Goal: Use online tool/utility: Utilize a website feature to perform a specific function

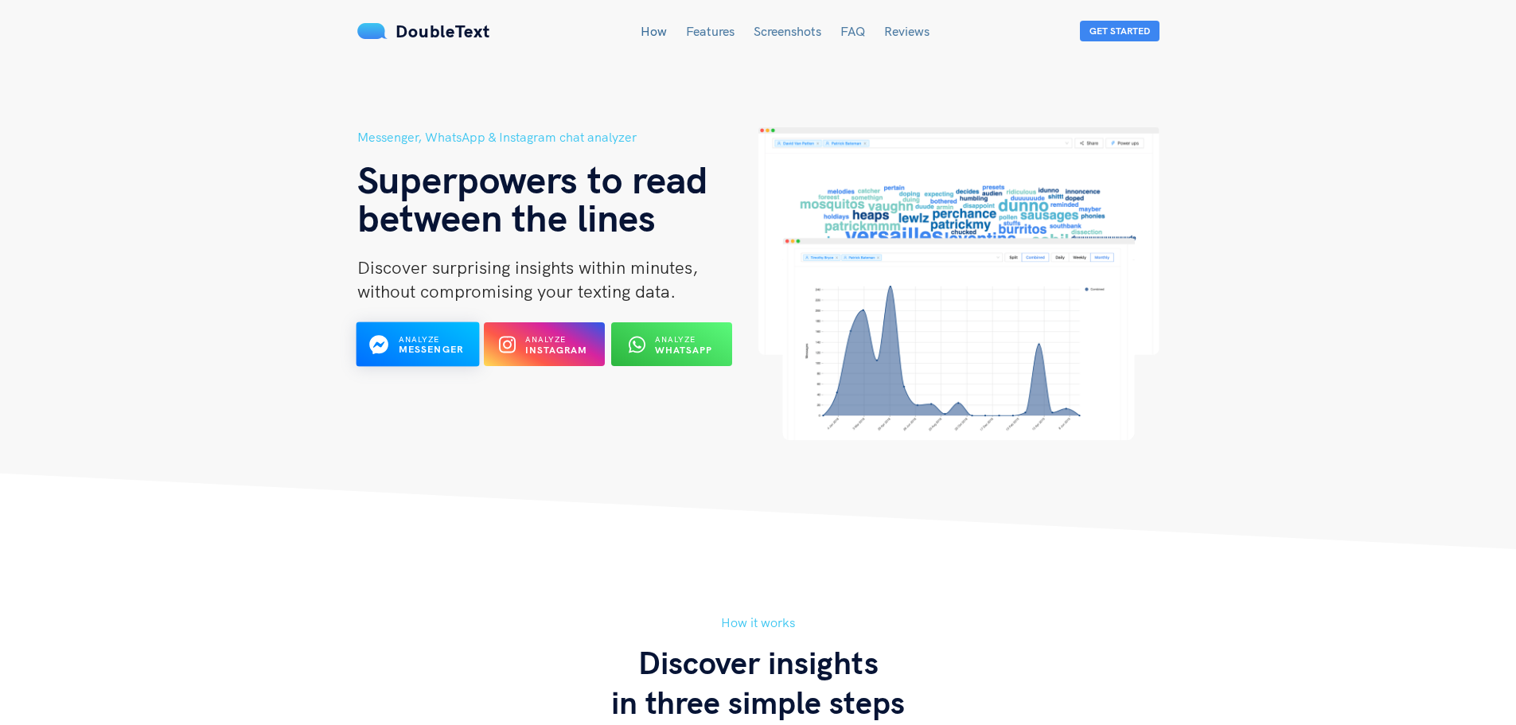
click at [444, 349] on b "Messenger" at bounding box center [430, 350] width 65 height 12
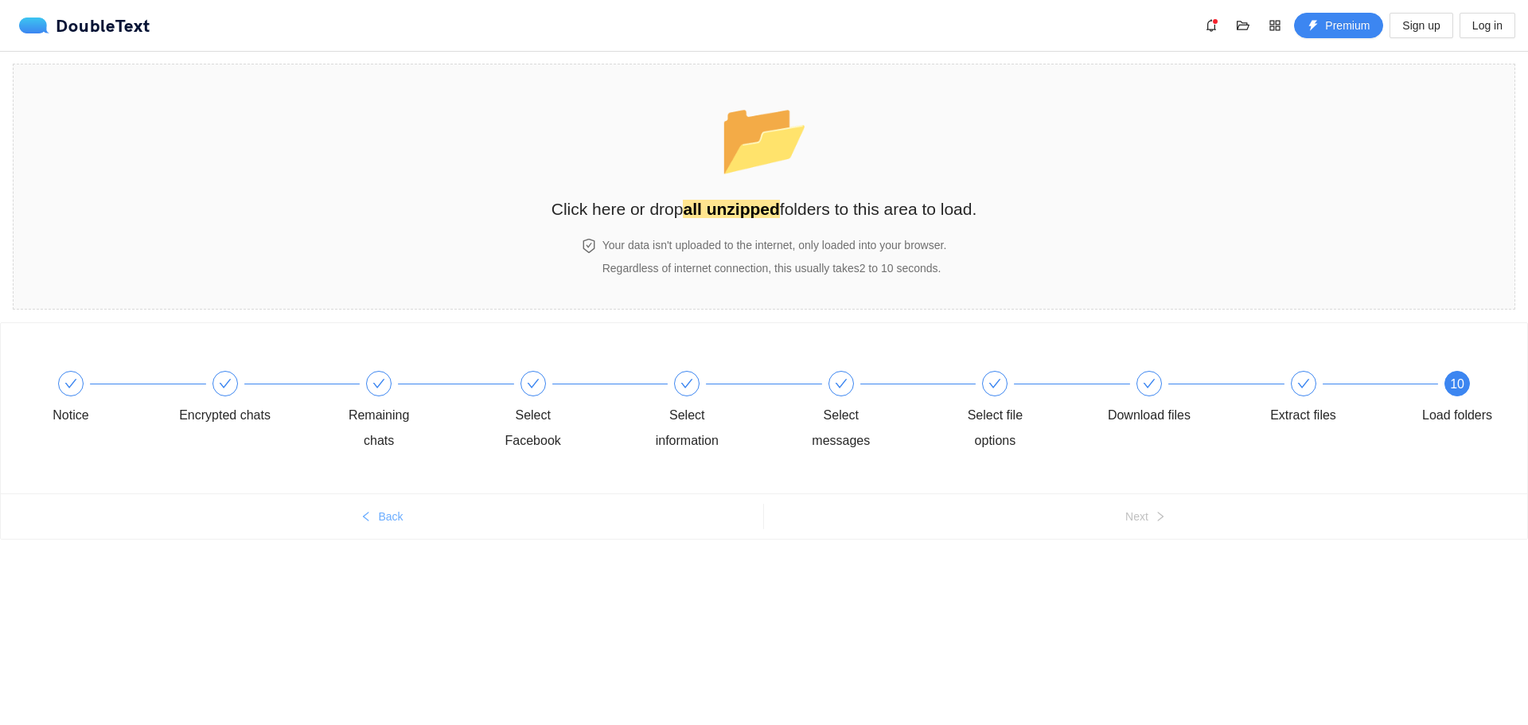
click at [373, 514] on button "Back" at bounding box center [382, 516] width 763 height 25
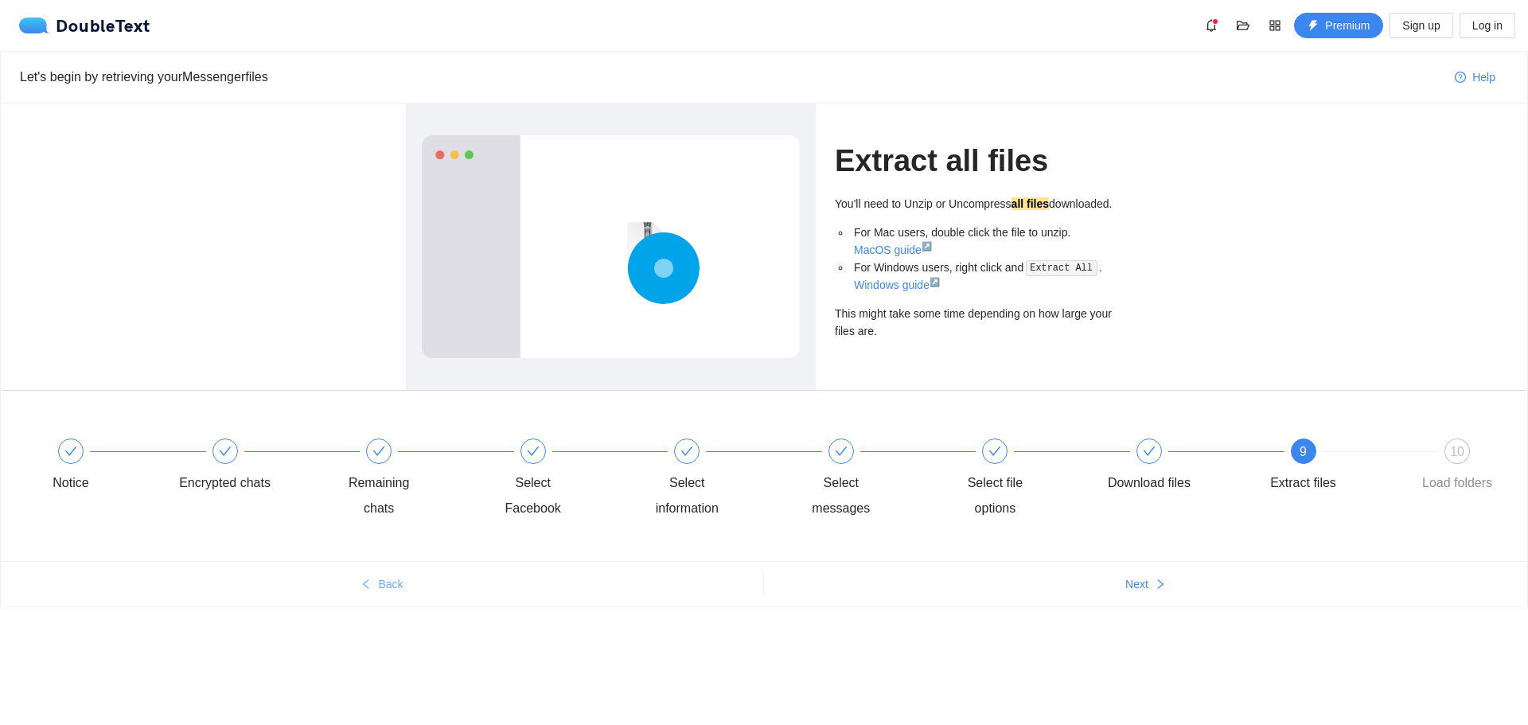
click at [373, 514] on div "Remaining chats" at bounding box center [410, 480] width 154 height 83
click at [374, 513] on div "Remaining chats" at bounding box center [410, 480] width 154 height 83
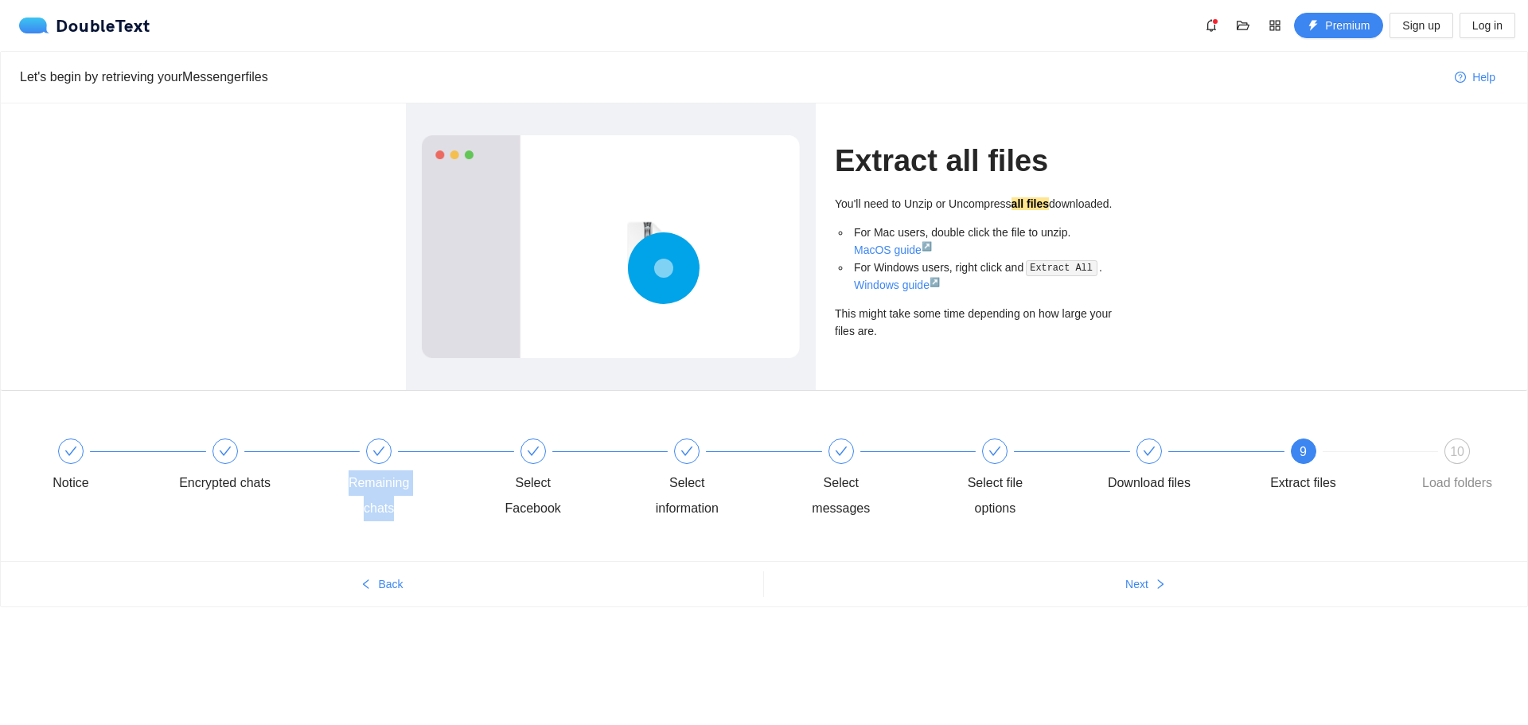
click at [374, 513] on div "Remaining chats" at bounding box center [410, 480] width 154 height 83
click at [84, 457] on div "Notice" at bounding box center [102, 467] width 154 height 57
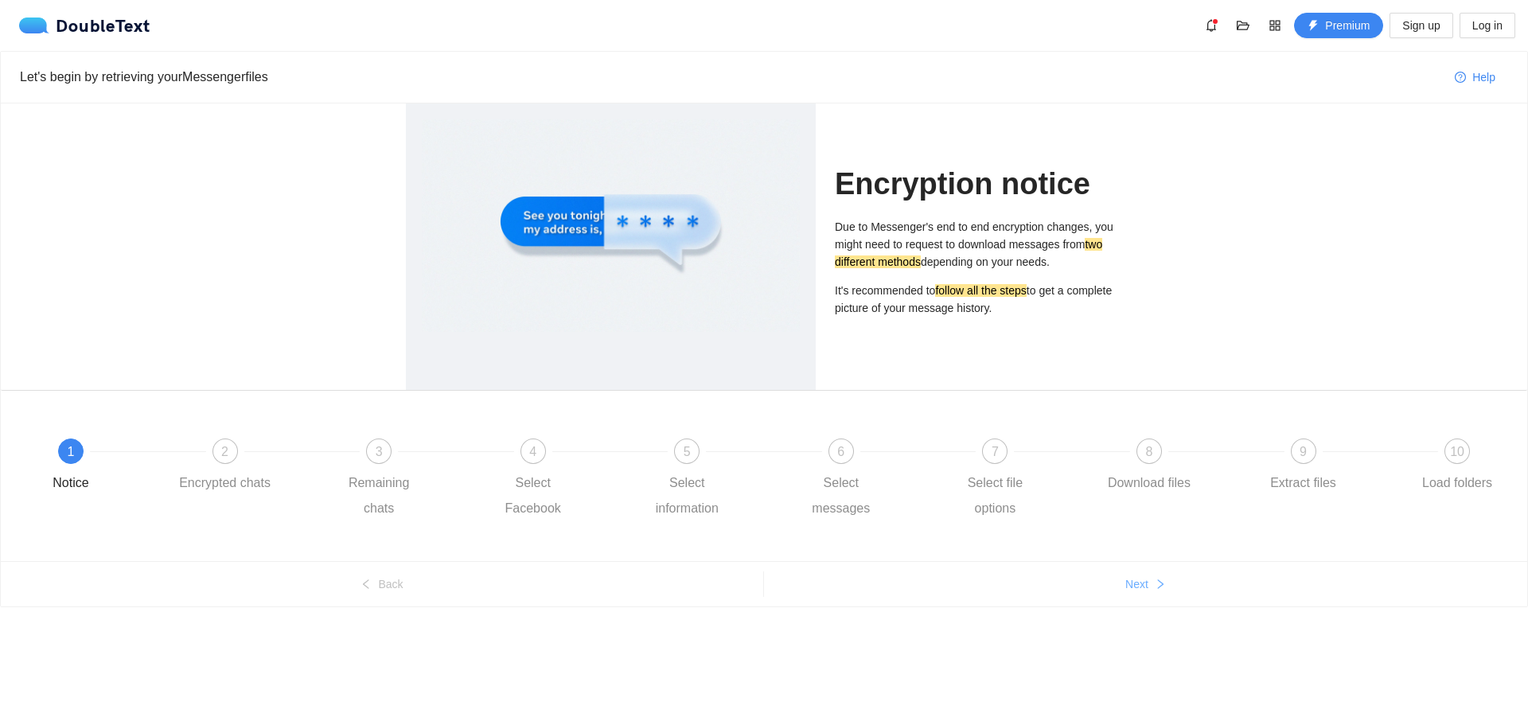
click at [1148, 586] on span "Next" at bounding box center [1136, 584] width 23 height 18
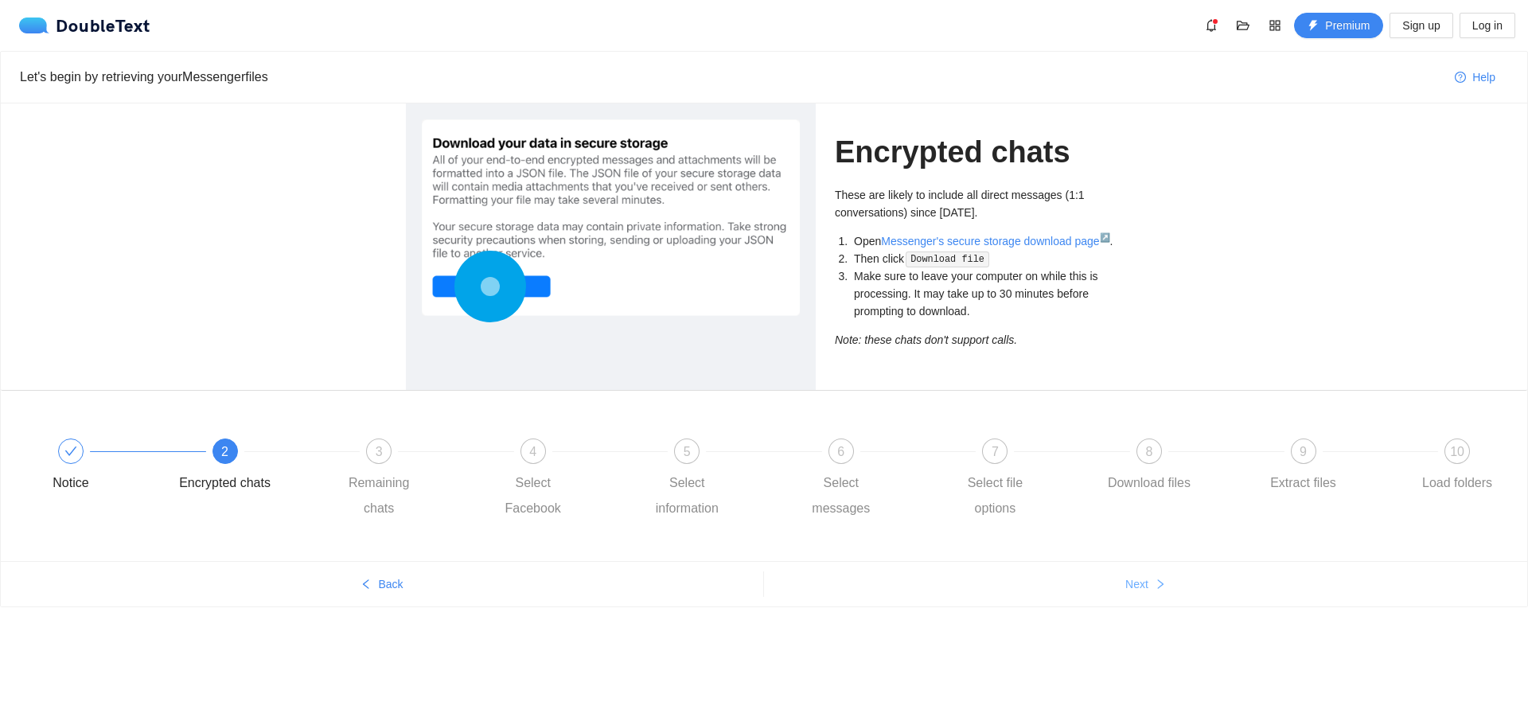
click at [1148, 586] on span "Next" at bounding box center [1136, 584] width 23 height 18
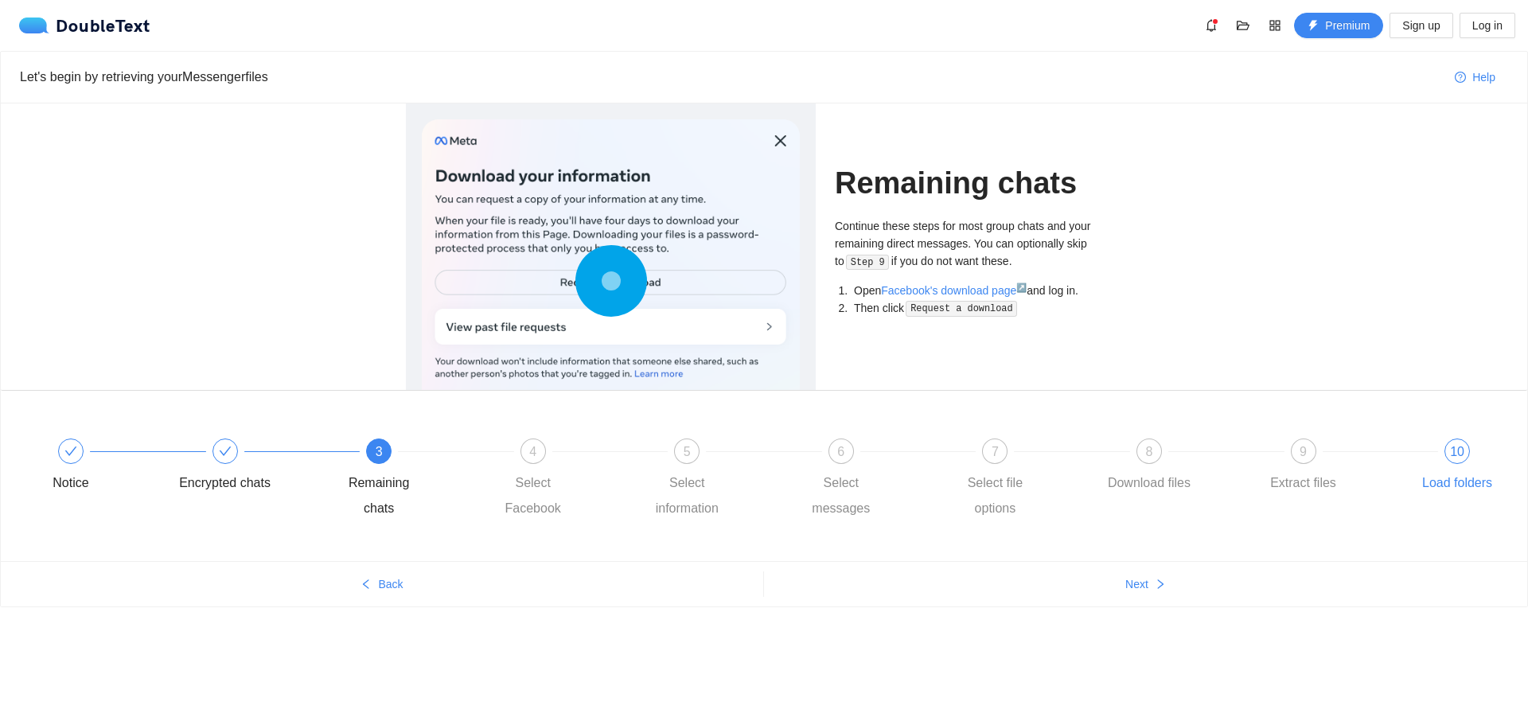
click at [1454, 454] on span "10" at bounding box center [1457, 452] width 14 height 14
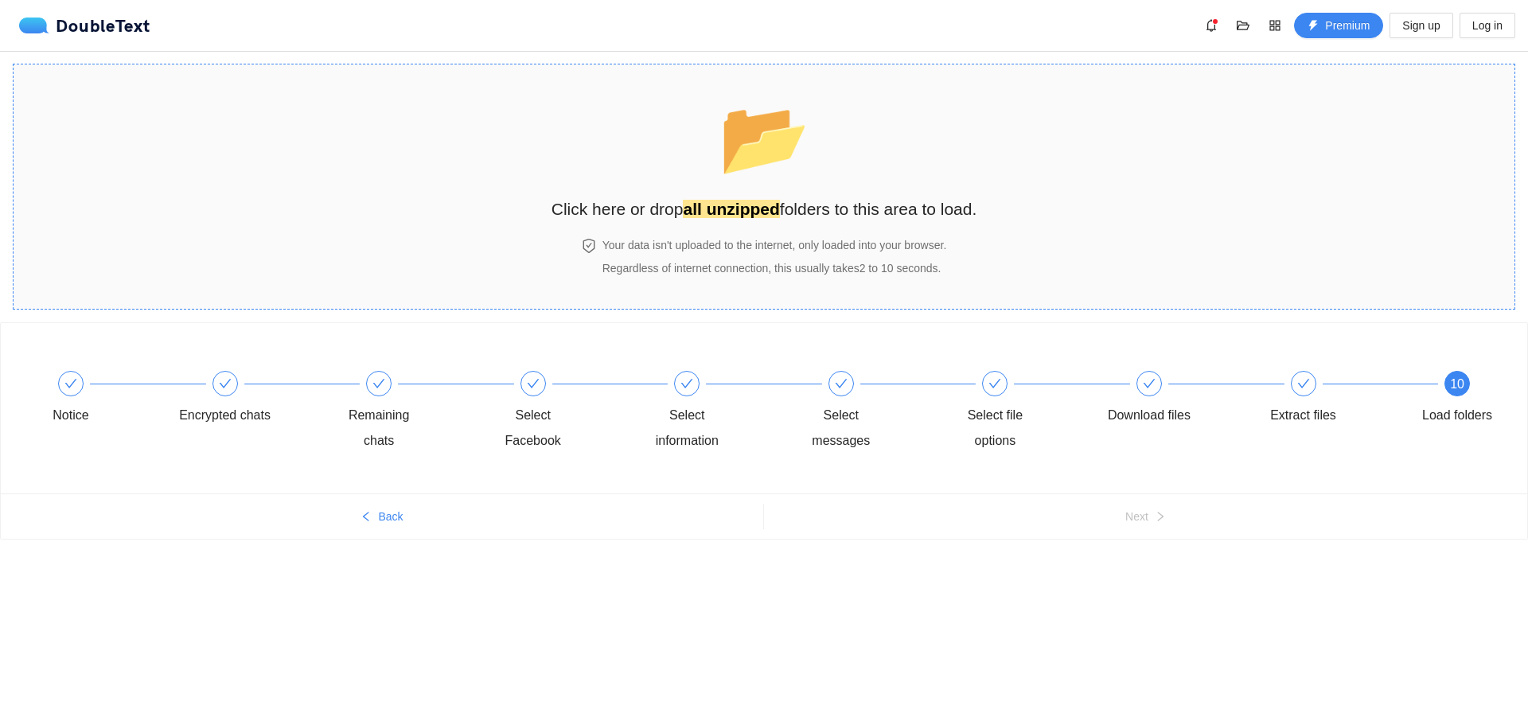
click at [714, 205] on strong "all unzipped" at bounding box center [731, 209] width 96 height 18
click at [753, 213] on strong "all unzipped" at bounding box center [731, 209] width 96 height 18
click at [385, 416] on div "Remaining chats" at bounding box center [379, 428] width 92 height 51
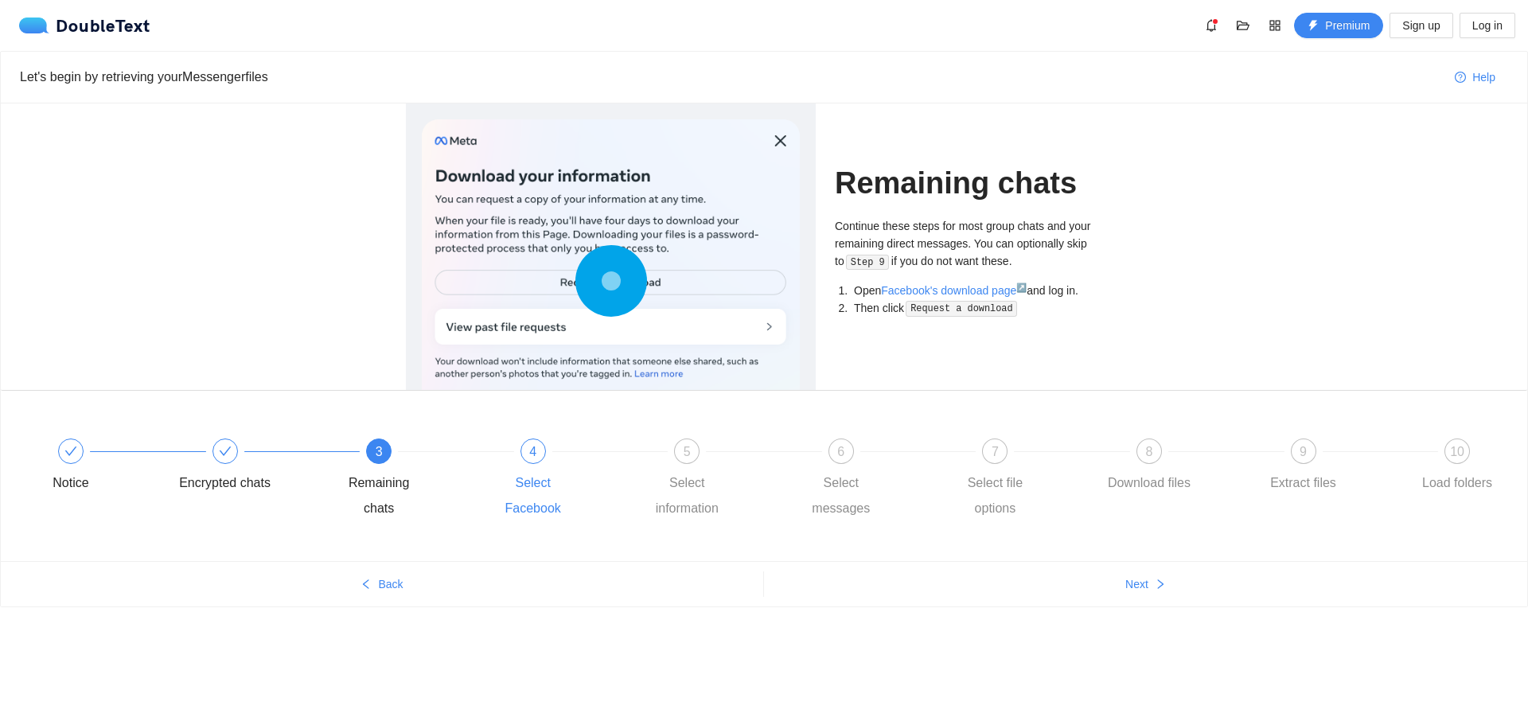
click at [536, 476] on div "Select Facebook" at bounding box center [533, 495] width 92 height 51
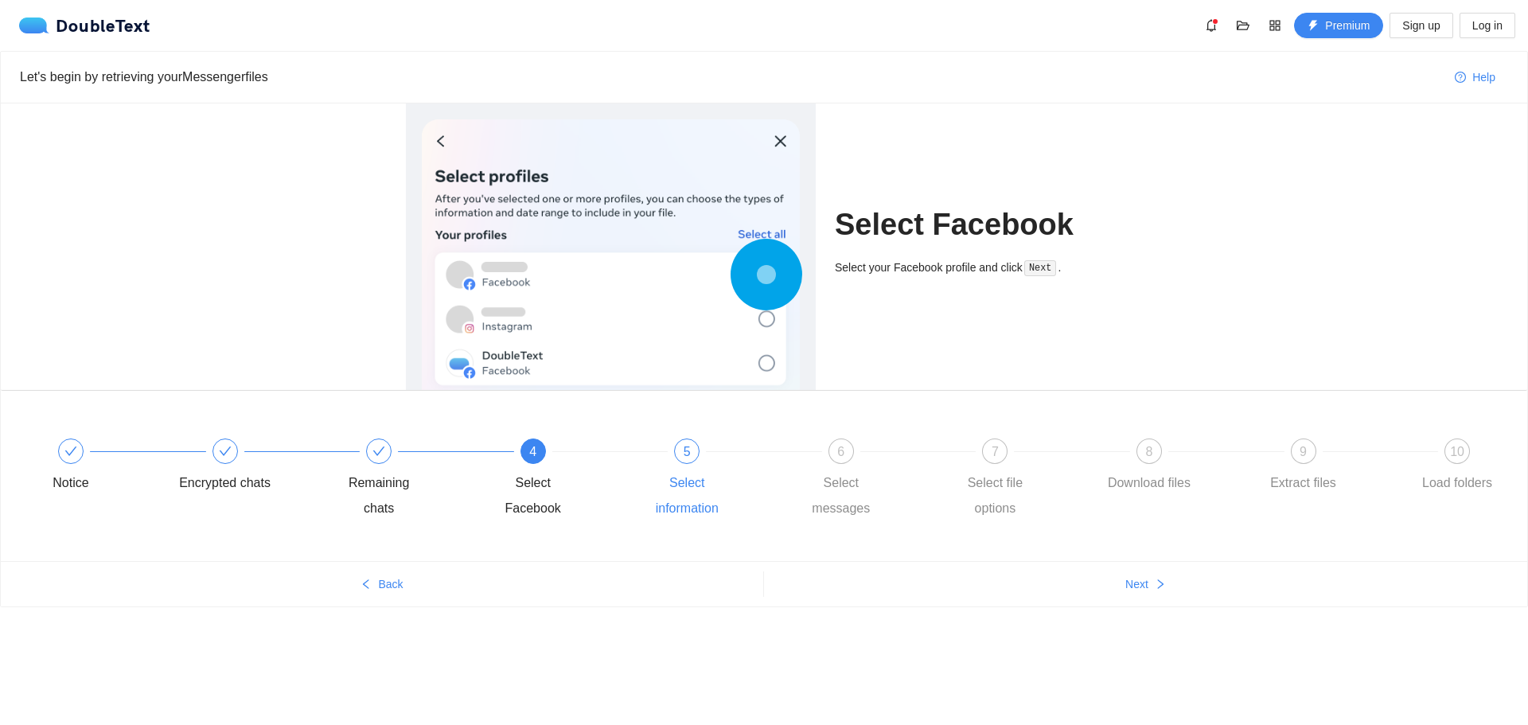
click at [699, 494] on div "Select information" at bounding box center [687, 495] width 92 height 51
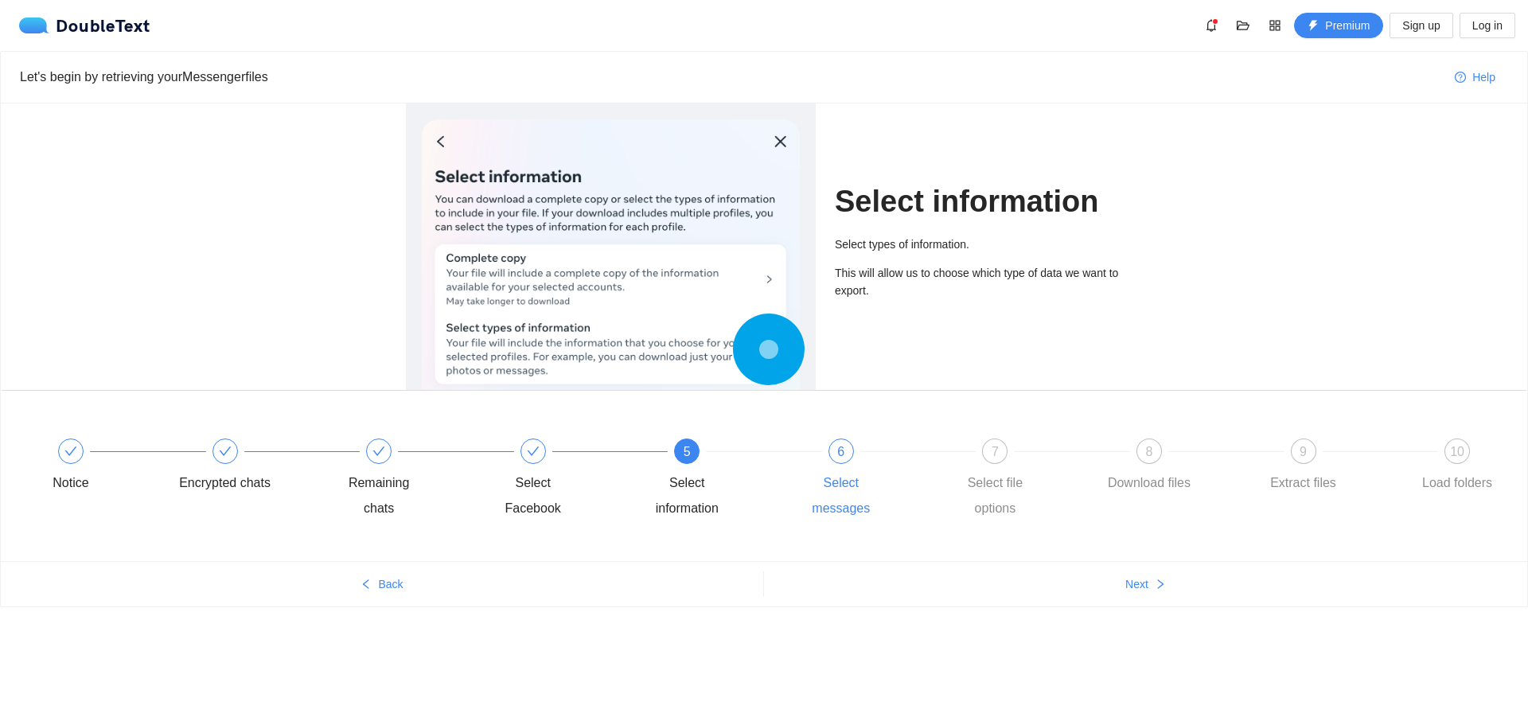
click at [831, 484] on div "Select messages" at bounding box center [841, 495] width 92 height 51
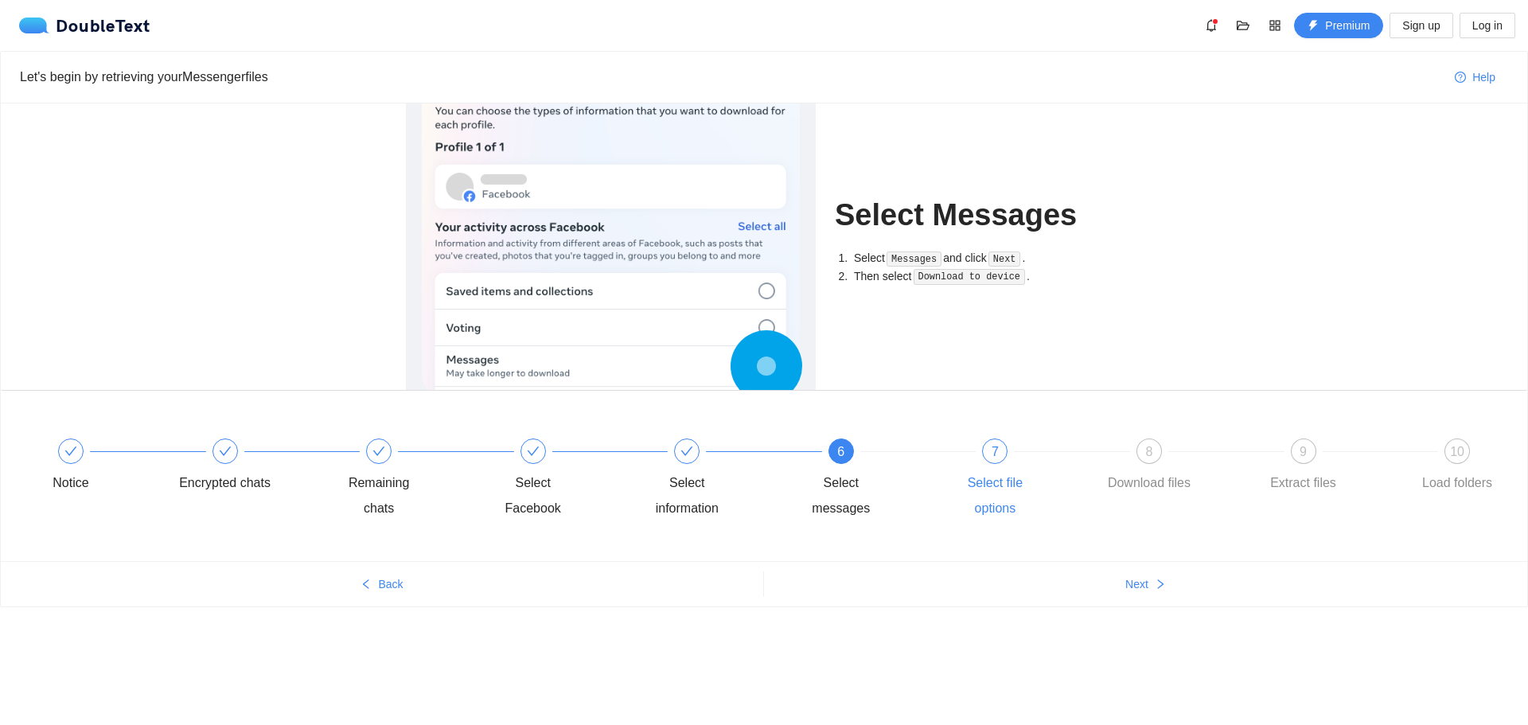
click at [986, 490] on div "Select file options" at bounding box center [995, 495] width 92 height 51
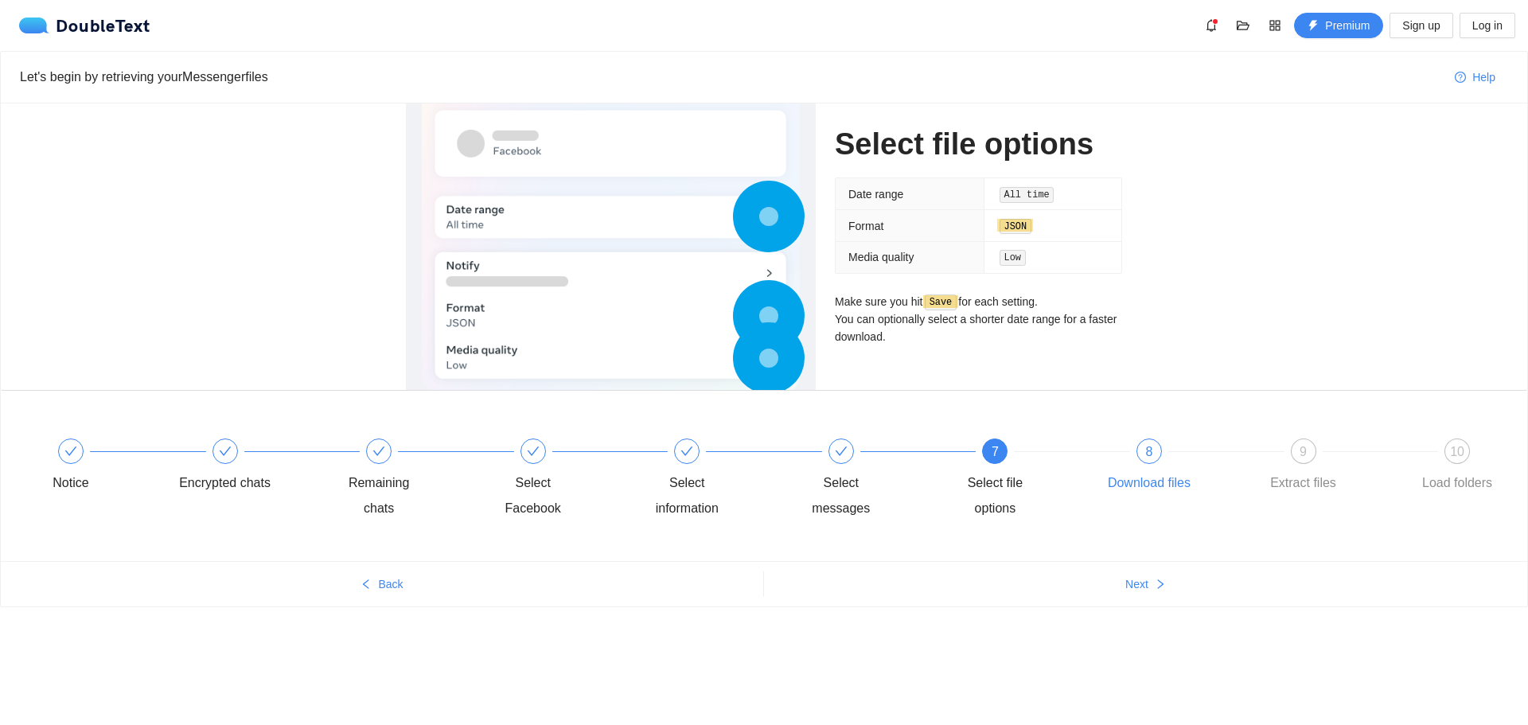
click at [1141, 484] on div "Download files" at bounding box center [1149, 482] width 83 height 25
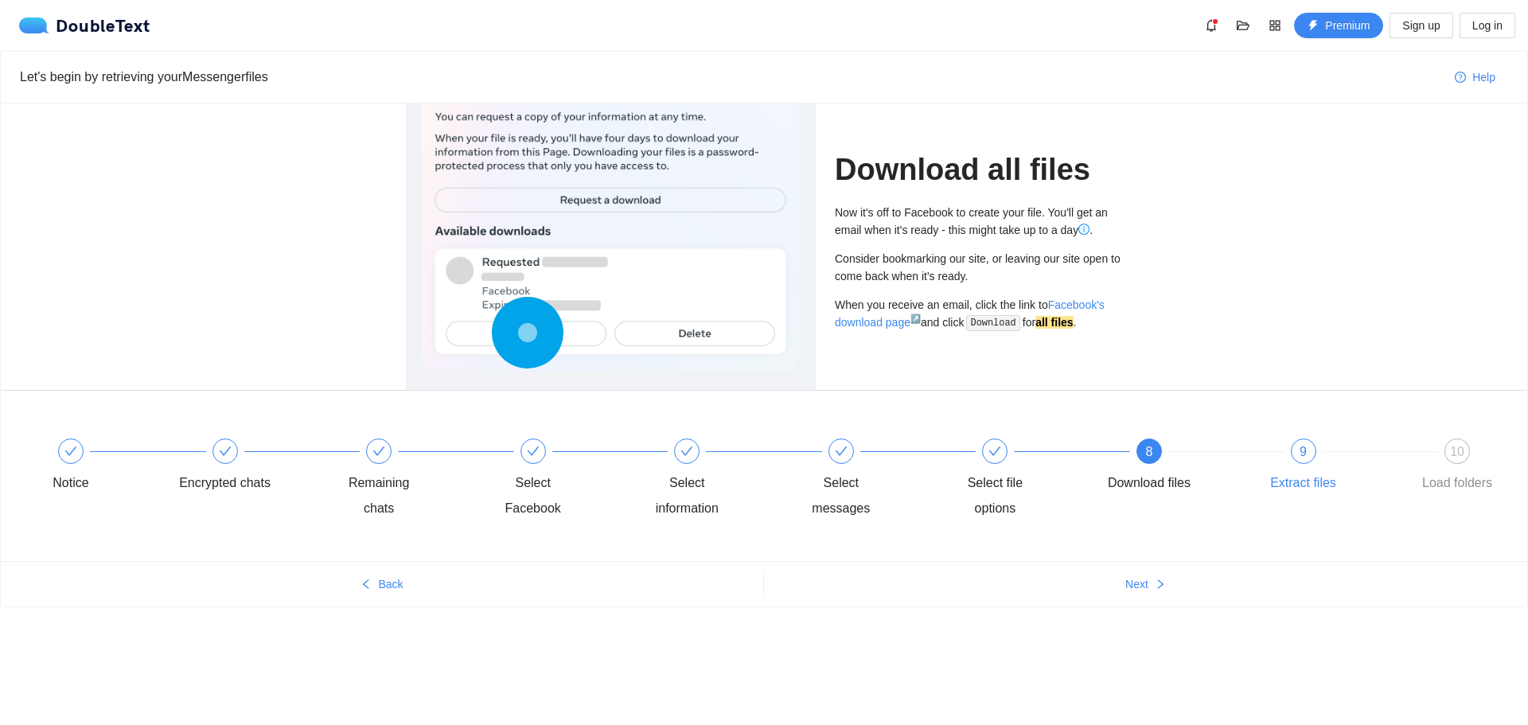
click at [1284, 478] on div "Extract files" at bounding box center [1303, 482] width 66 height 25
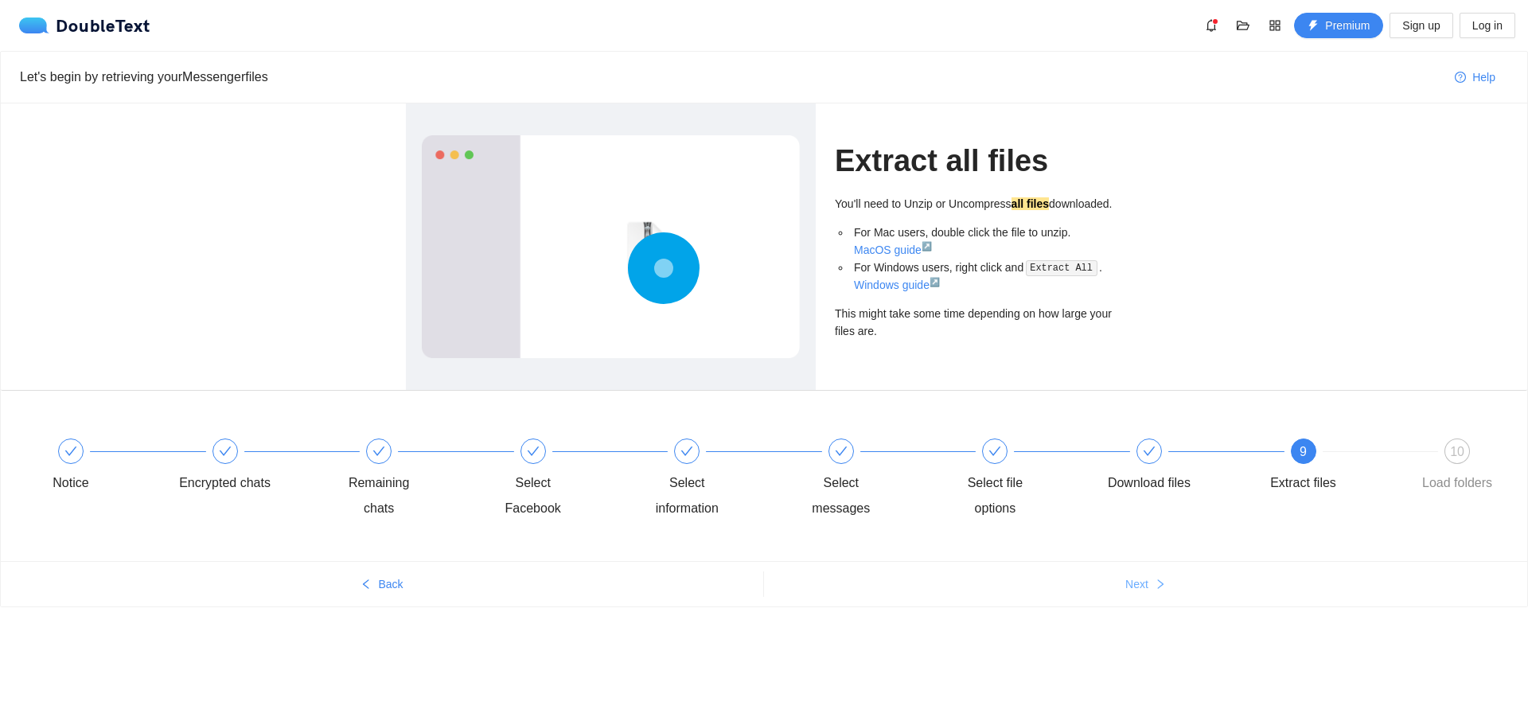
click at [1146, 587] on span "Next" at bounding box center [1136, 584] width 23 height 18
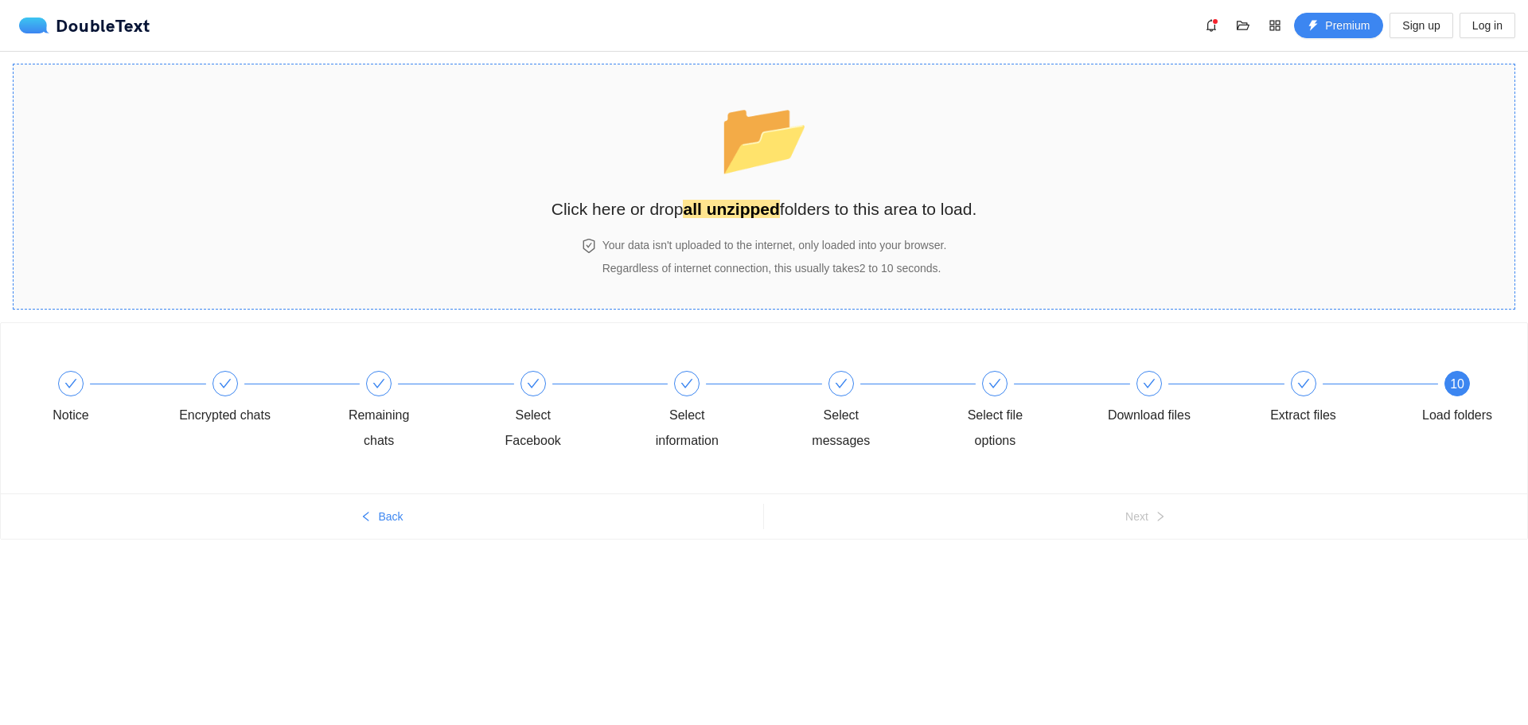
click at [741, 207] on strong "all unzipped" at bounding box center [731, 209] width 96 height 18
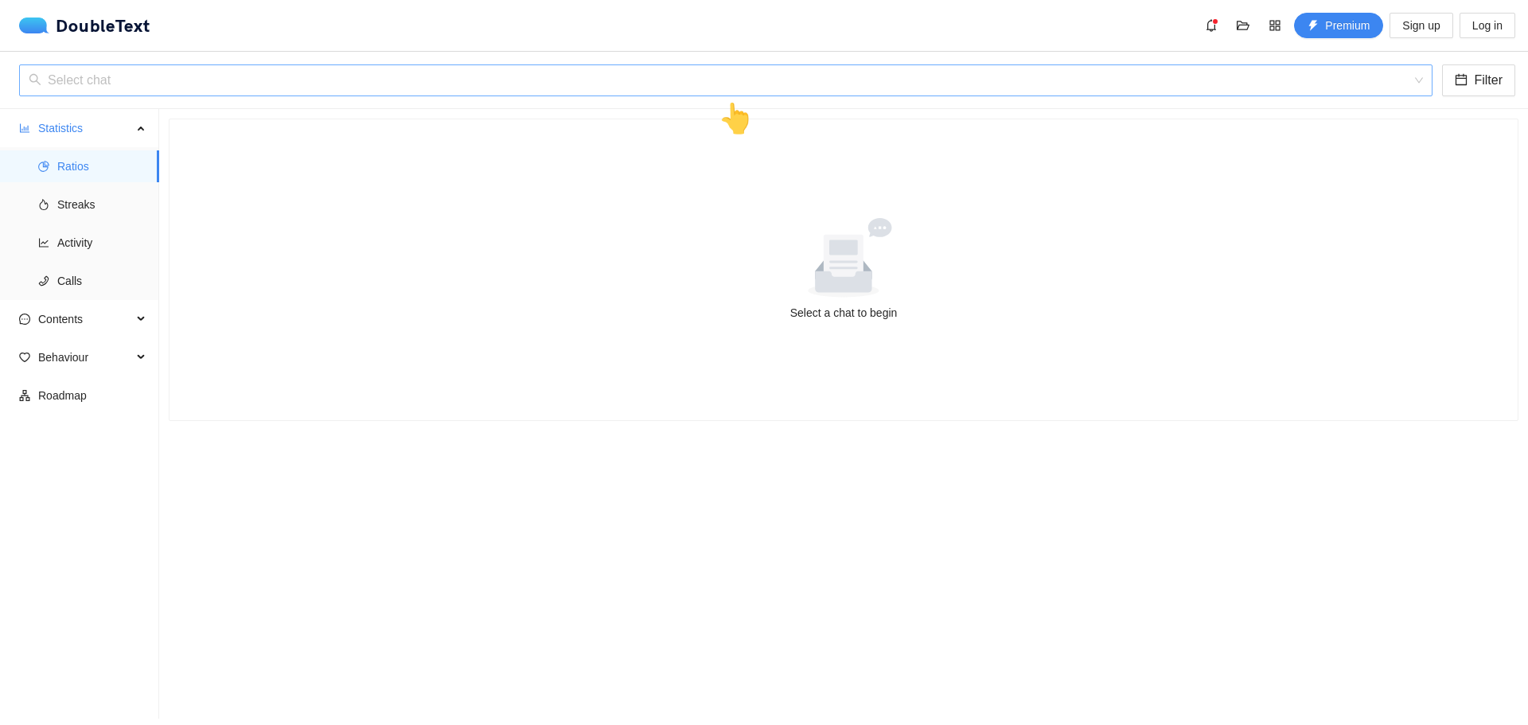
click at [211, 87] on input "search" at bounding box center [720, 80] width 1383 height 30
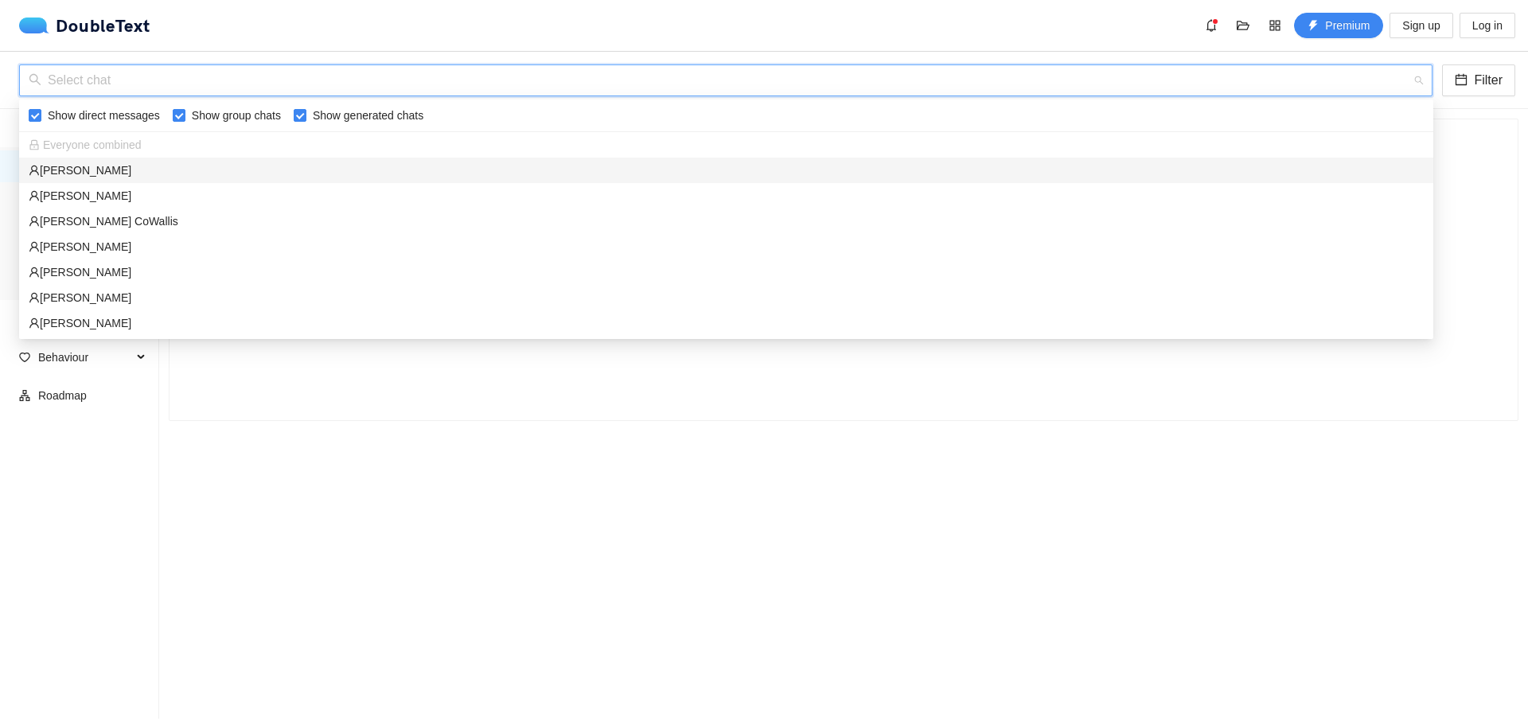
click at [263, 166] on div "Danielle Baker" at bounding box center [726, 171] width 1395 height 18
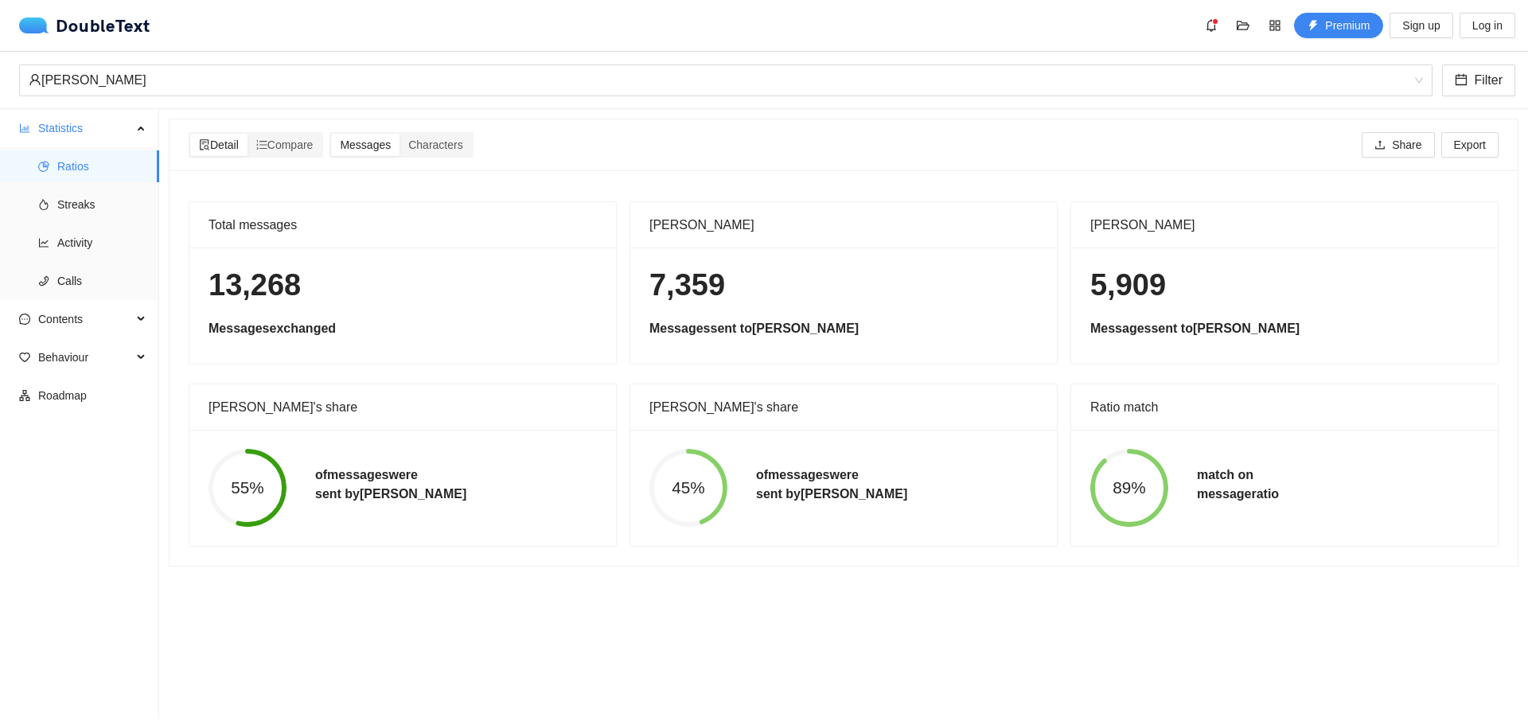
click at [1131, 411] on div "Ratio match" at bounding box center [1284, 406] width 388 height 45
click at [287, 146] on span "Compare" at bounding box center [284, 144] width 57 height 13
click at [248, 134] on input "Compare" at bounding box center [248, 134] width 0 height 0
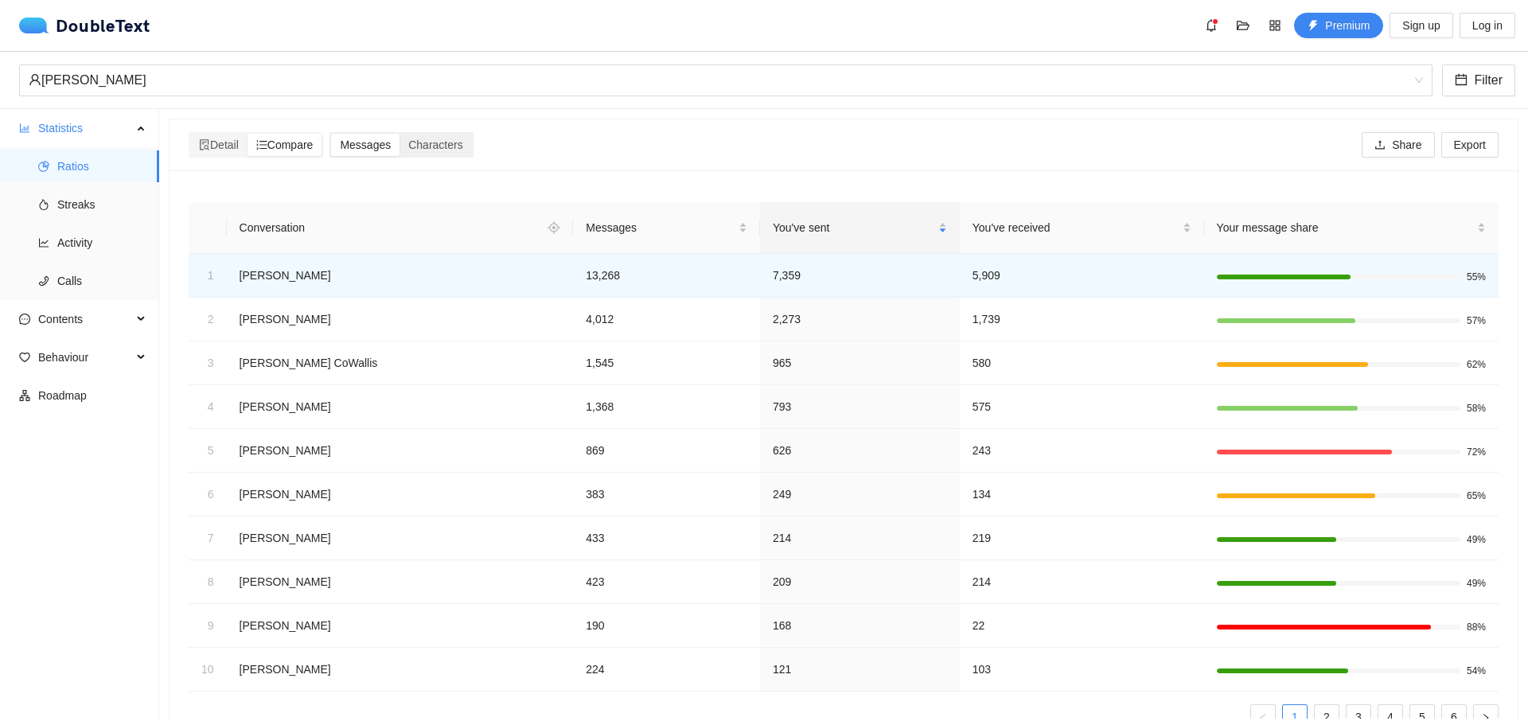
click at [350, 153] on div "Messages" at bounding box center [365, 145] width 68 height 22
click at [331, 134] on input "Messages" at bounding box center [331, 134] width 0 height 0
click at [367, 142] on span "Messages" at bounding box center [365, 144] width 51 height 13
click at [331, 134] on input "Messages" at bounding box center [331, 134] width 0 height 0
click at [431, 149] on span "Characters" at bounding box center [435, 144] width 54 height 13
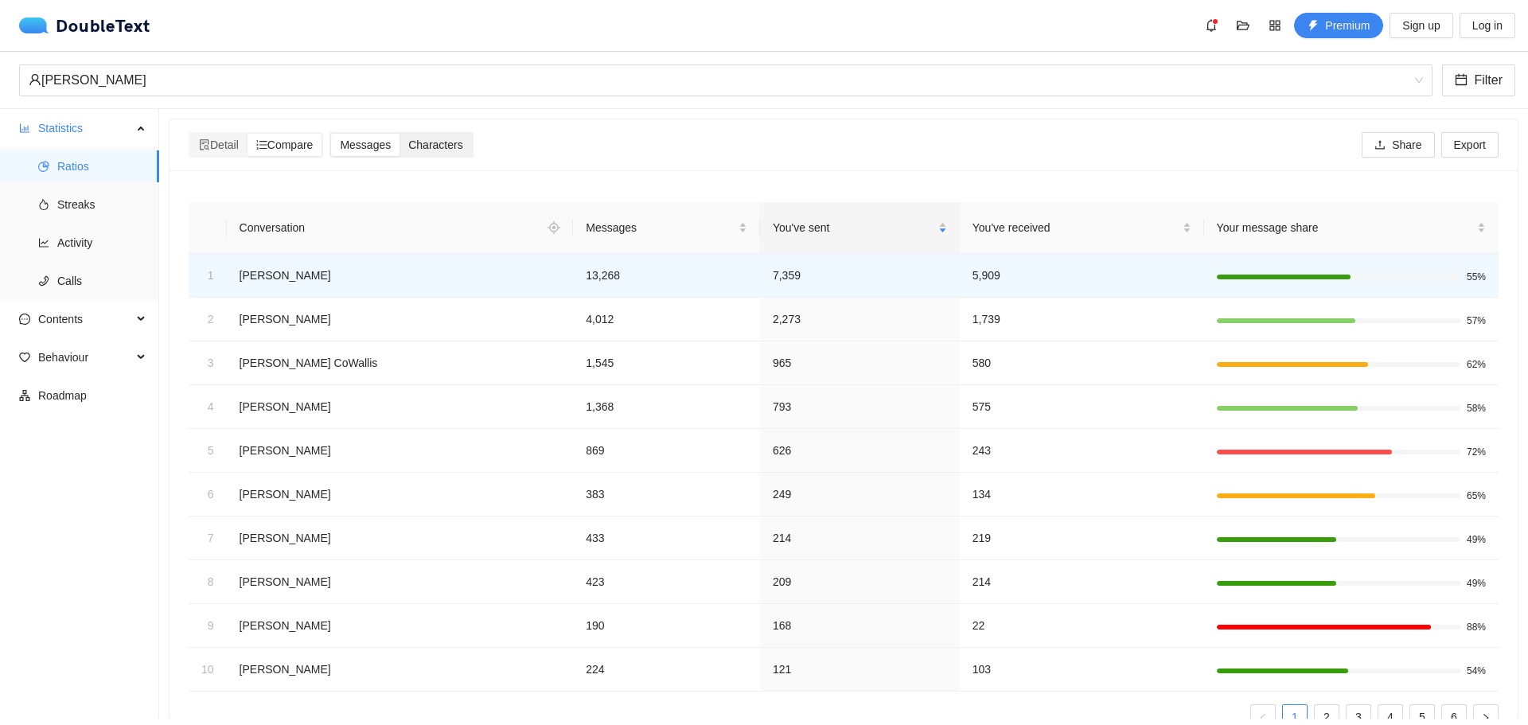
click at [400, 134] on input "Characters" at bounding box center [400, 134] width 0 height 0
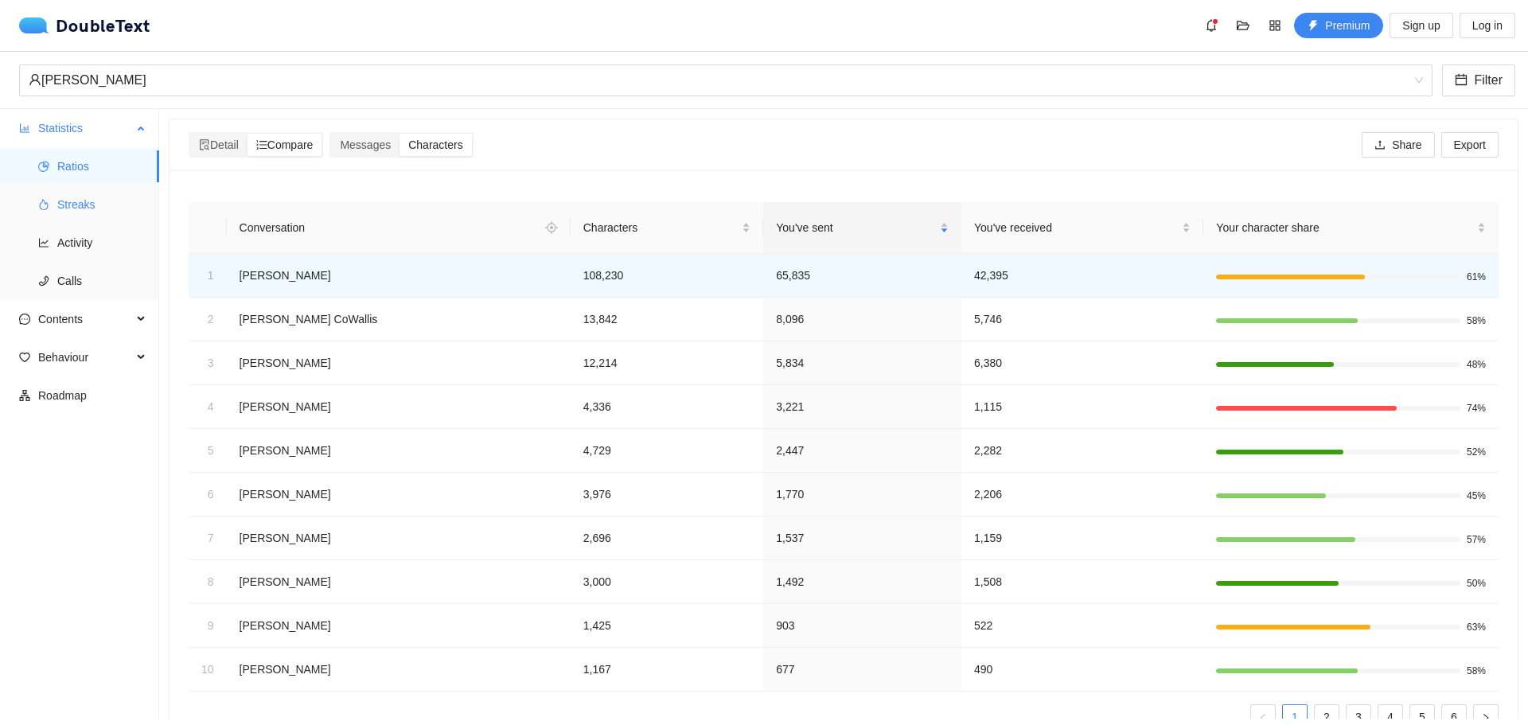
click at [85, 202] on span "Streaks" at bounding box center [101, 205] width 89 height 32
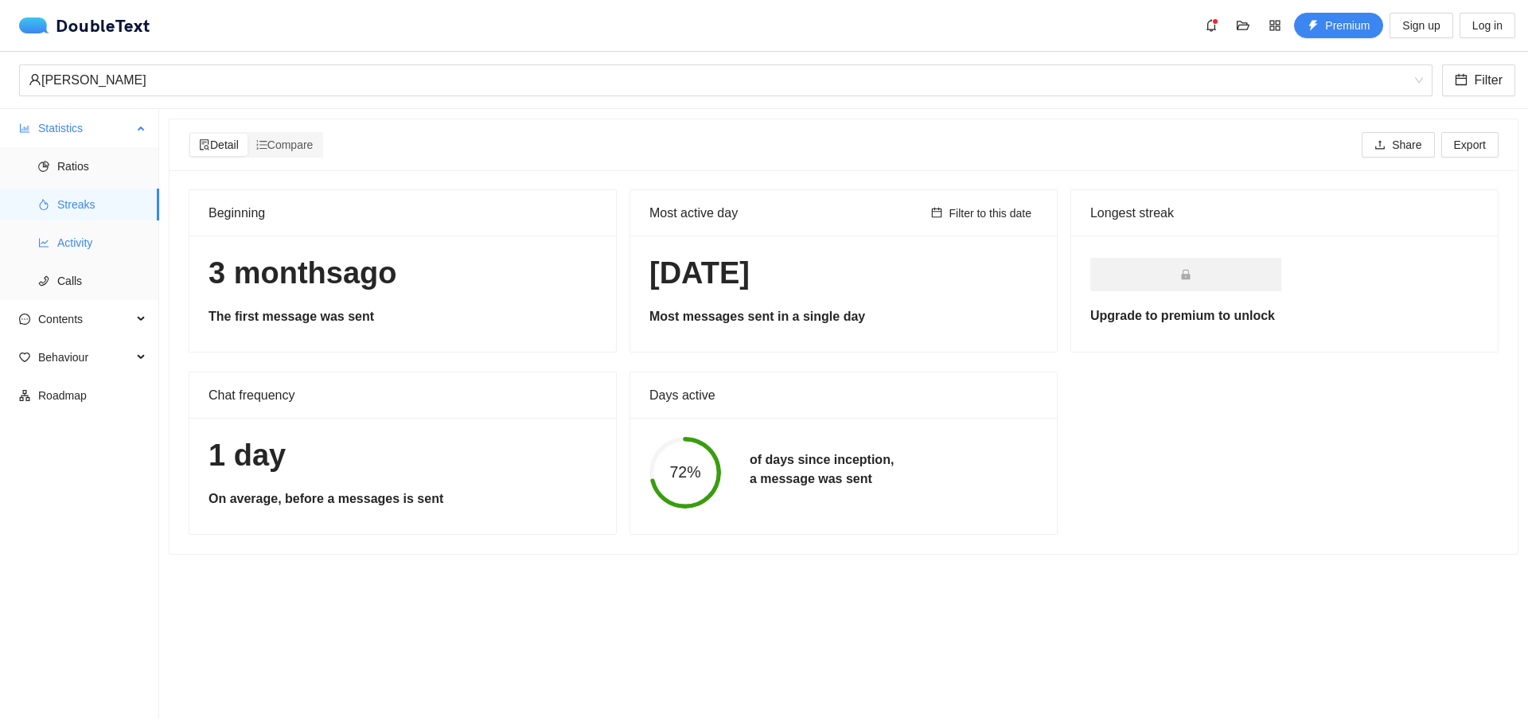
click at [81, 249] on span "Activity" at bounding box center [101, 243] width 89 height 32
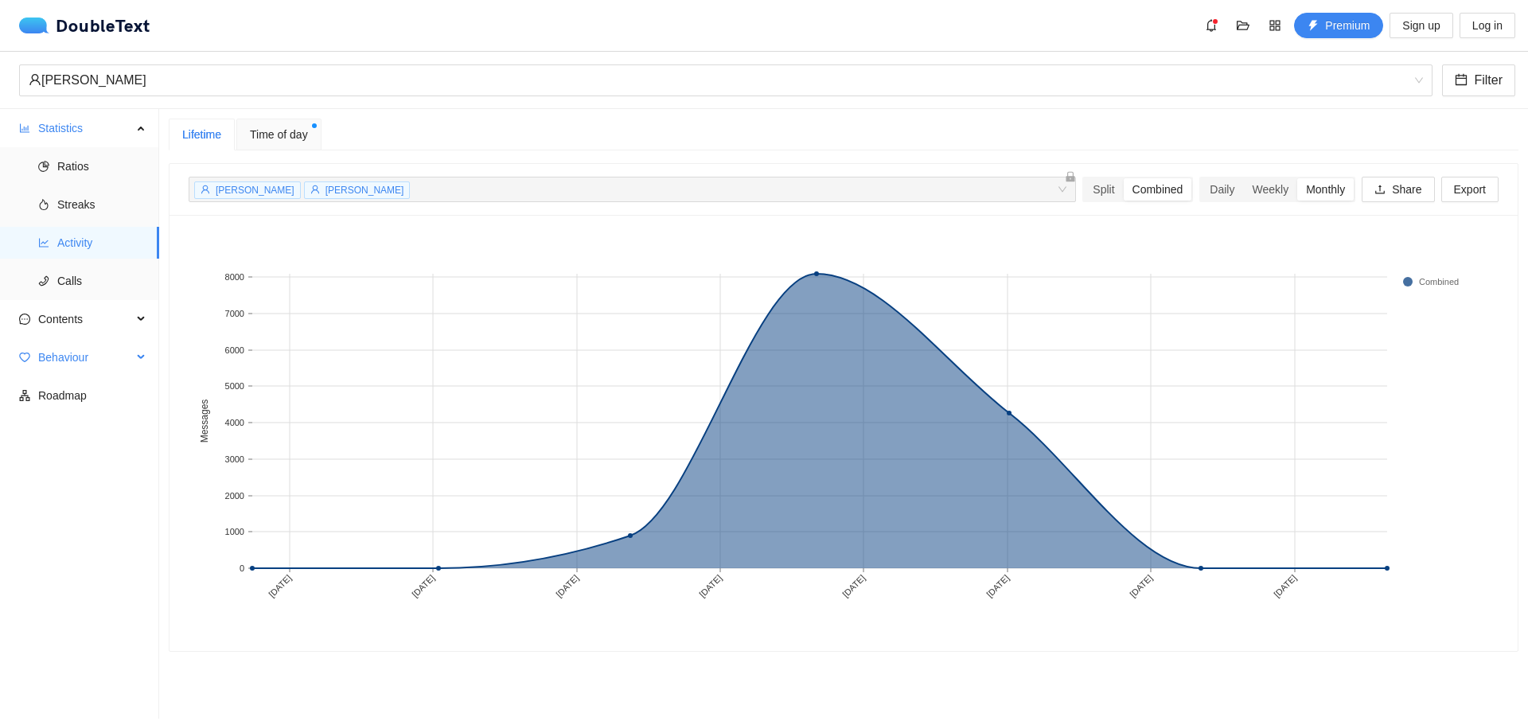
click at [76, 359] on span "Behaviour" at bounding box center [85, 357] width 94 height 32
click at [92, 396] on span "Engagement" at bounding box center [101, 396] width 89 height 32
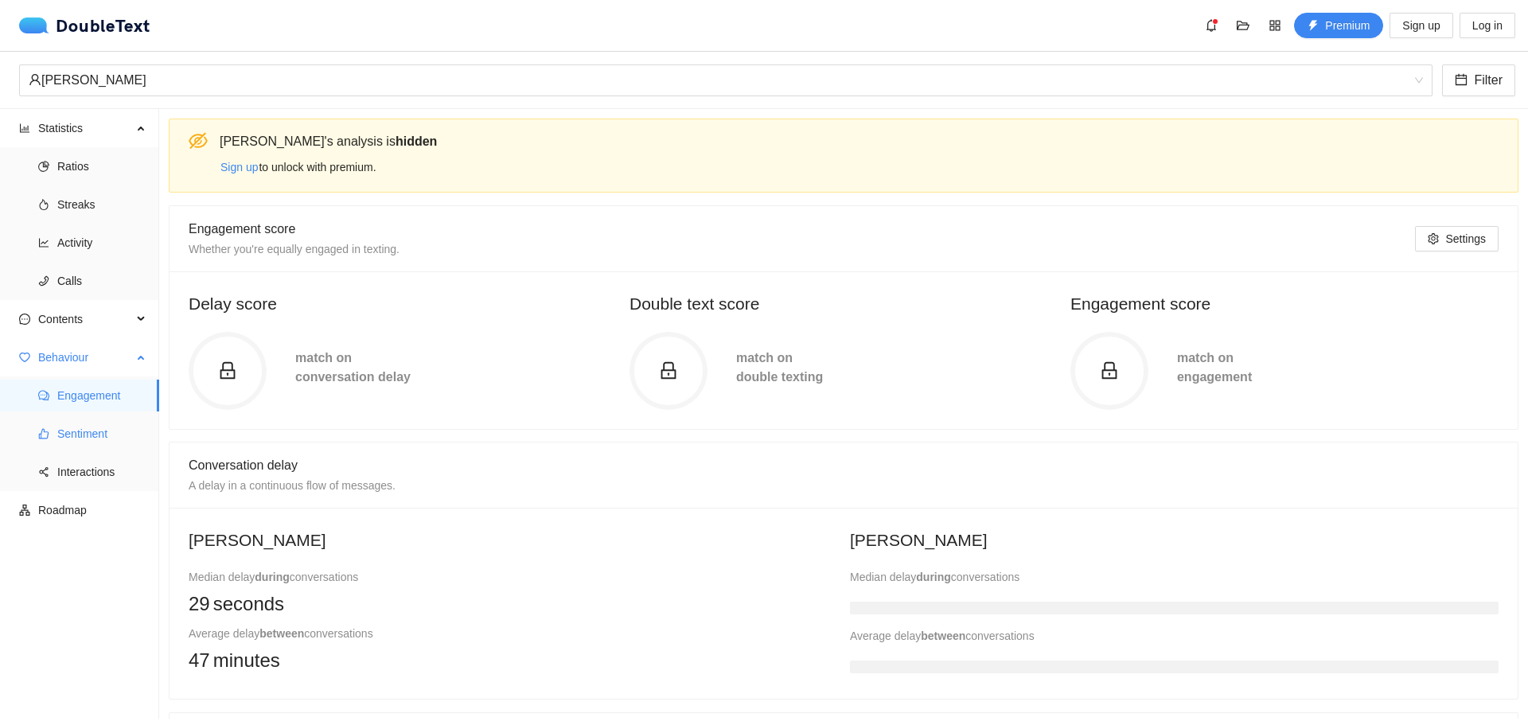
click at [88, 435] on span "Sentiment" at bounding box center [101, 434] width 89 height 32
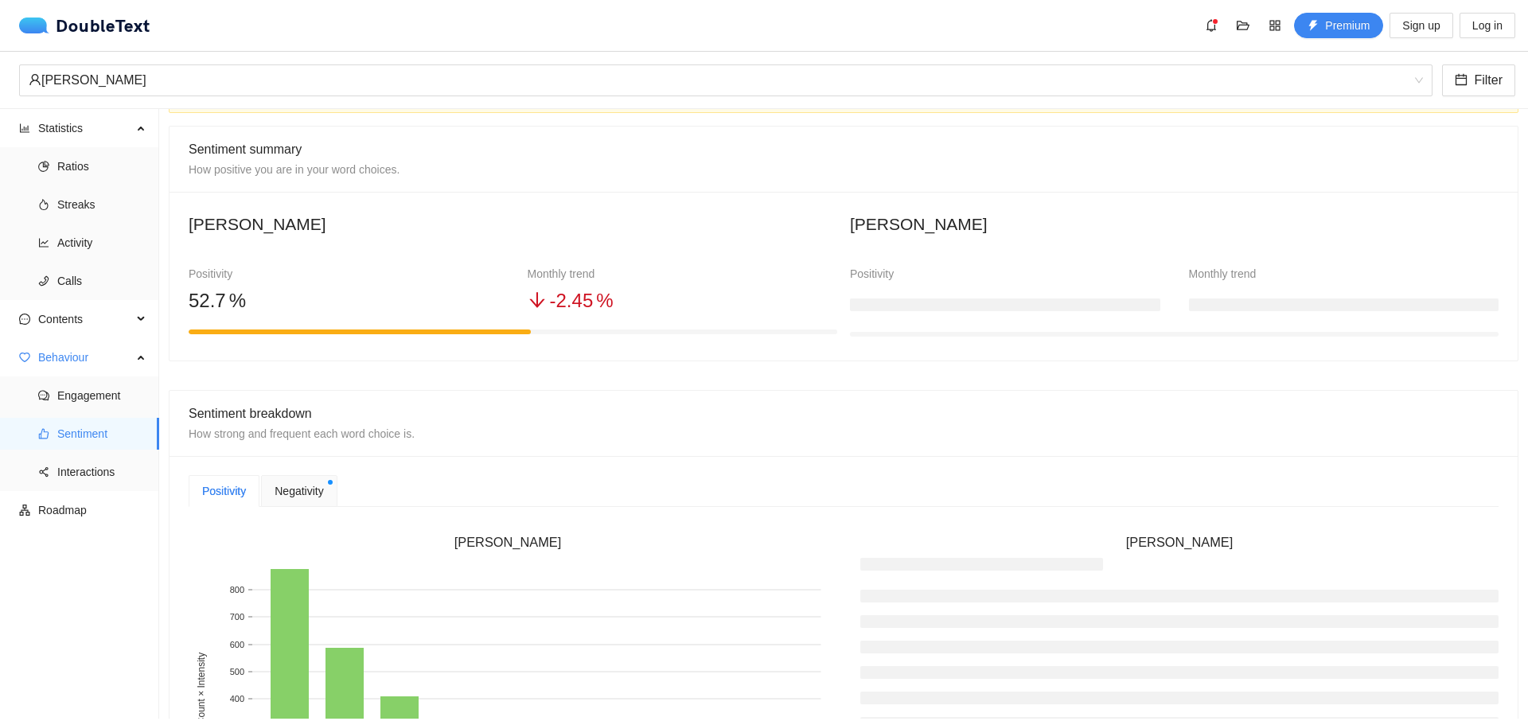
scroll to position [159, 0]
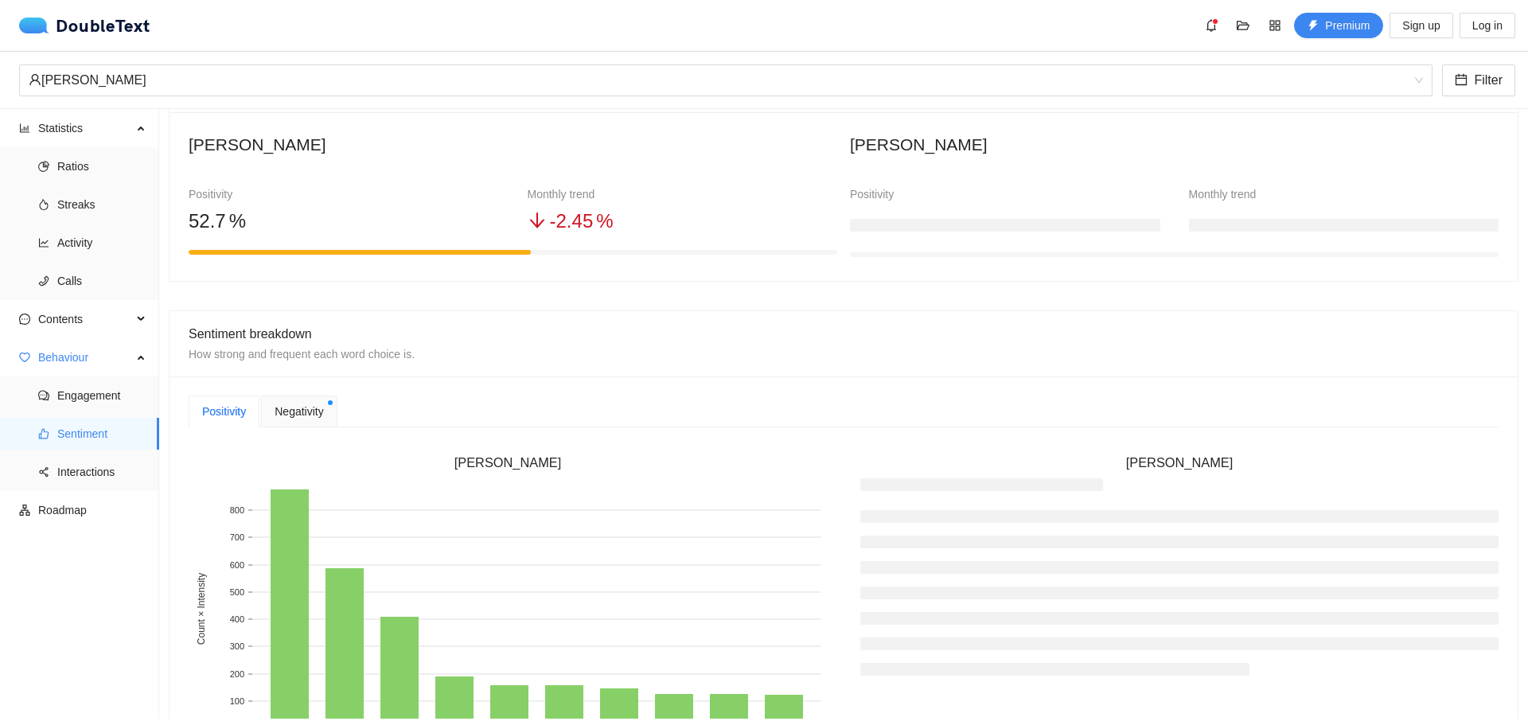
click at [298, 415] on span "Negativity" at bounding box center [299, 412] width 49 height 18
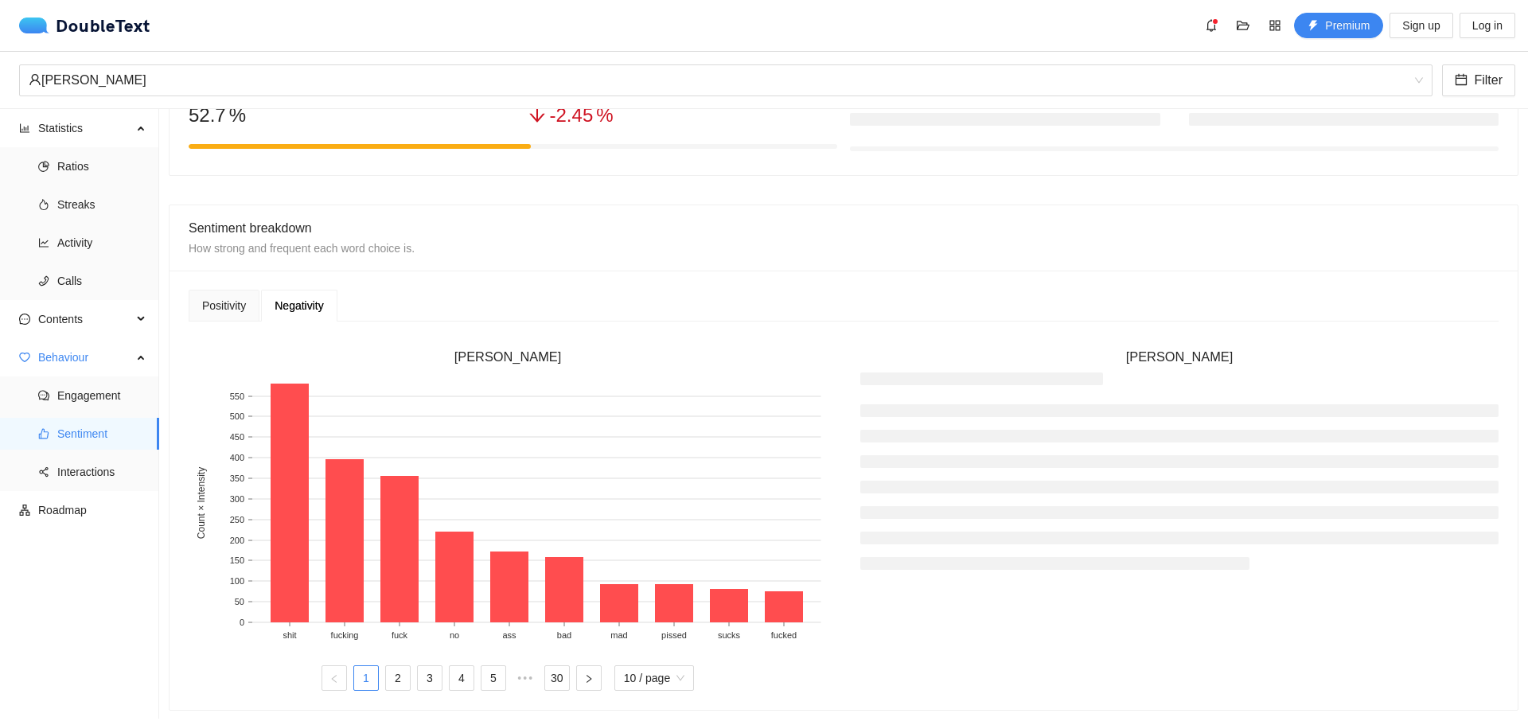
scroll to position [239, 0]
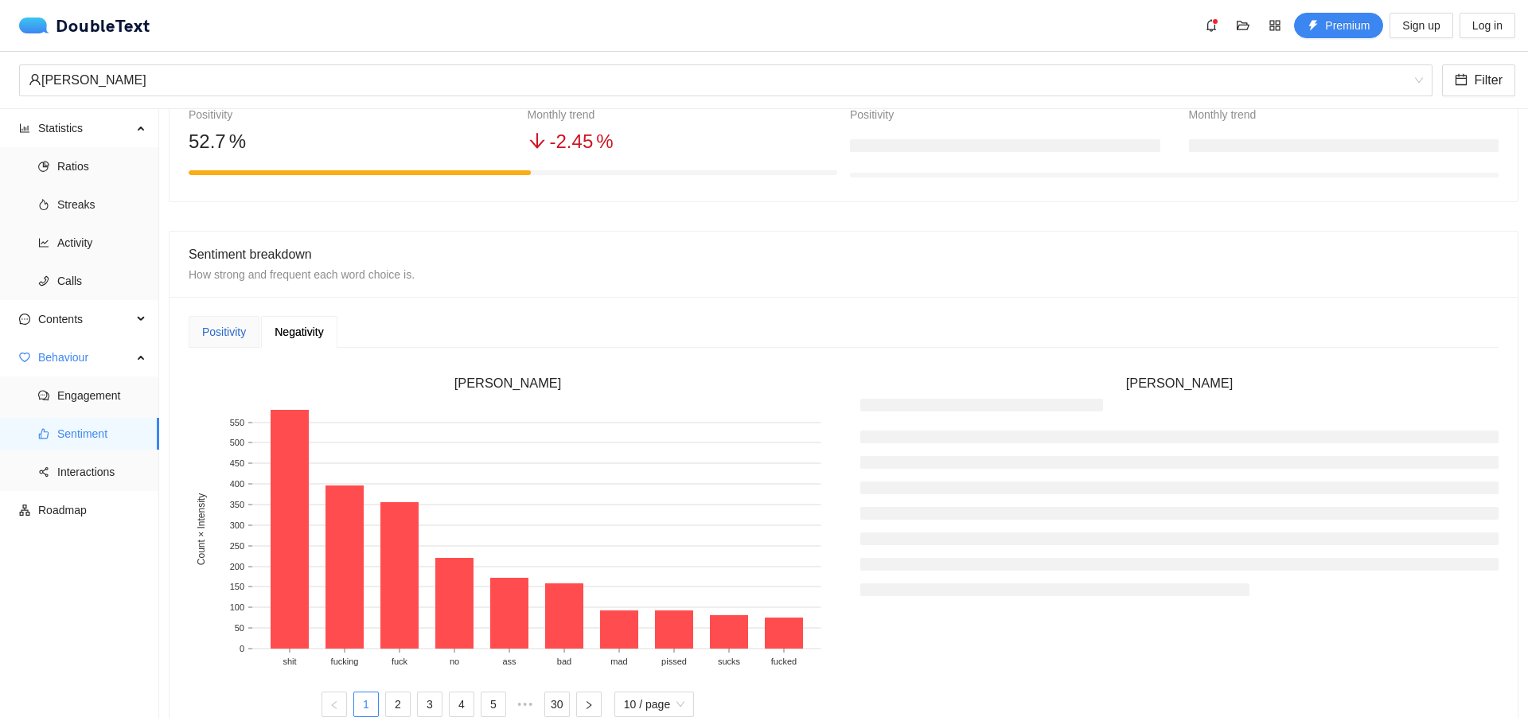
click at [228, 330] on div "Positivity" at bounding box center [224, 332] width 44 height 18
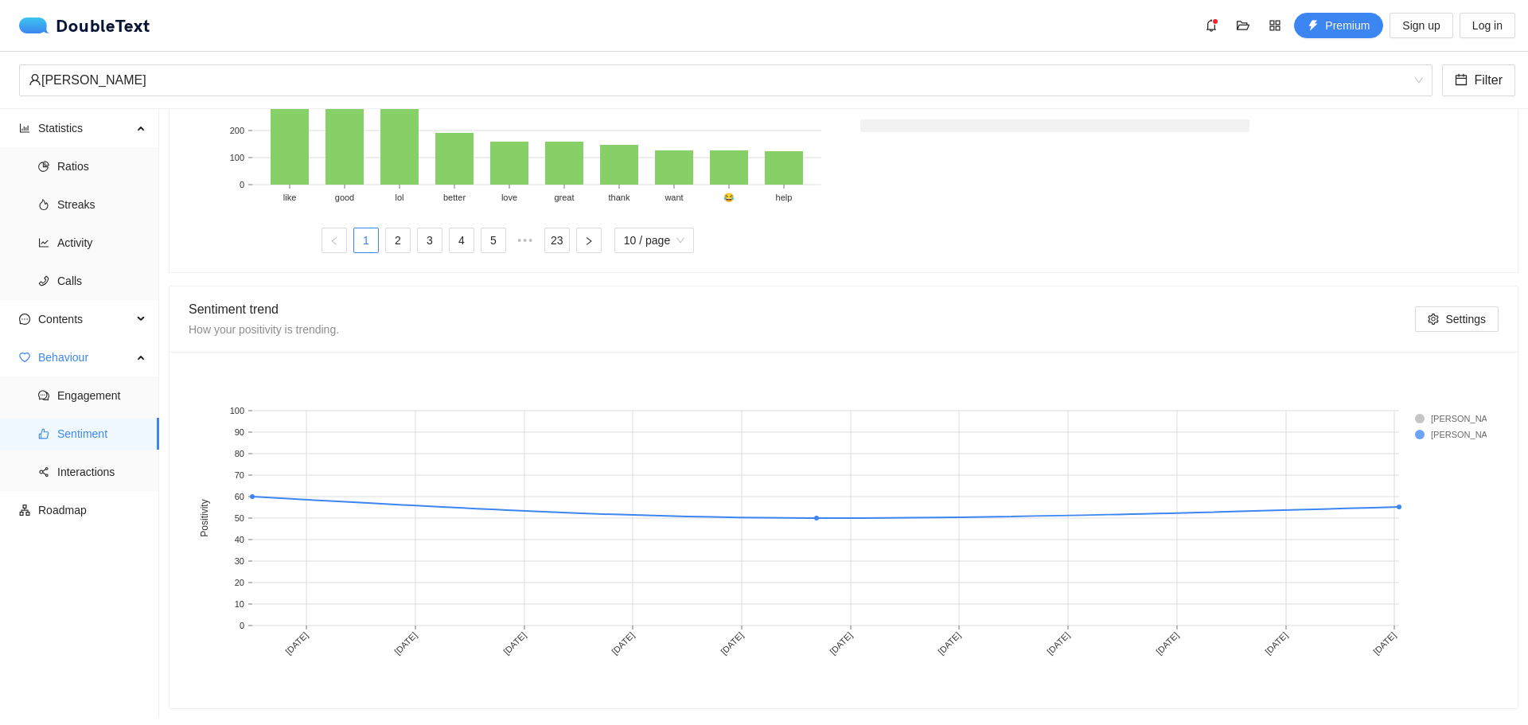
scroll to position [715, 0]
click at [78, 471] on span "Interactions" at bounding box center [101, 472] width 89 height 32
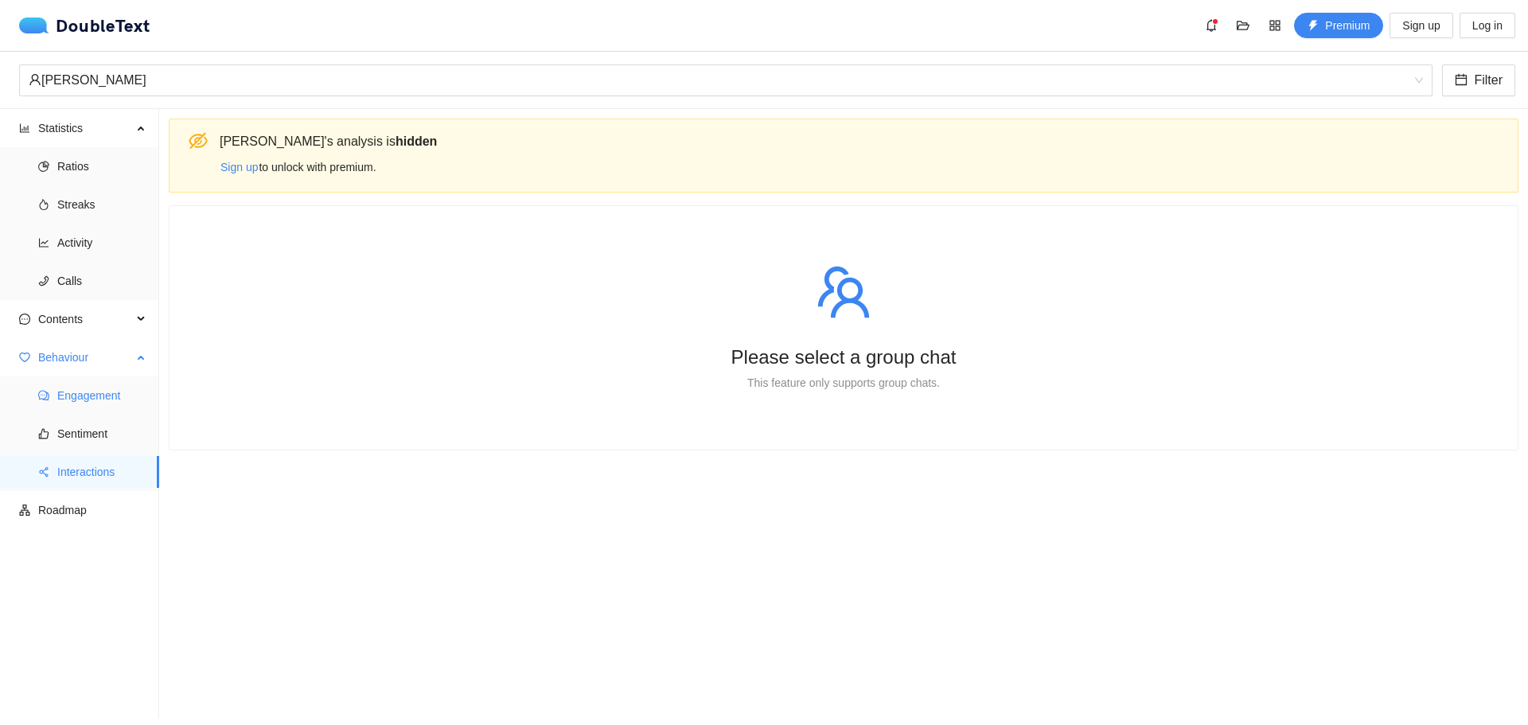
click at [115, 391] on span "Engagement" at bounding box center [101, 396] width 89 height 32
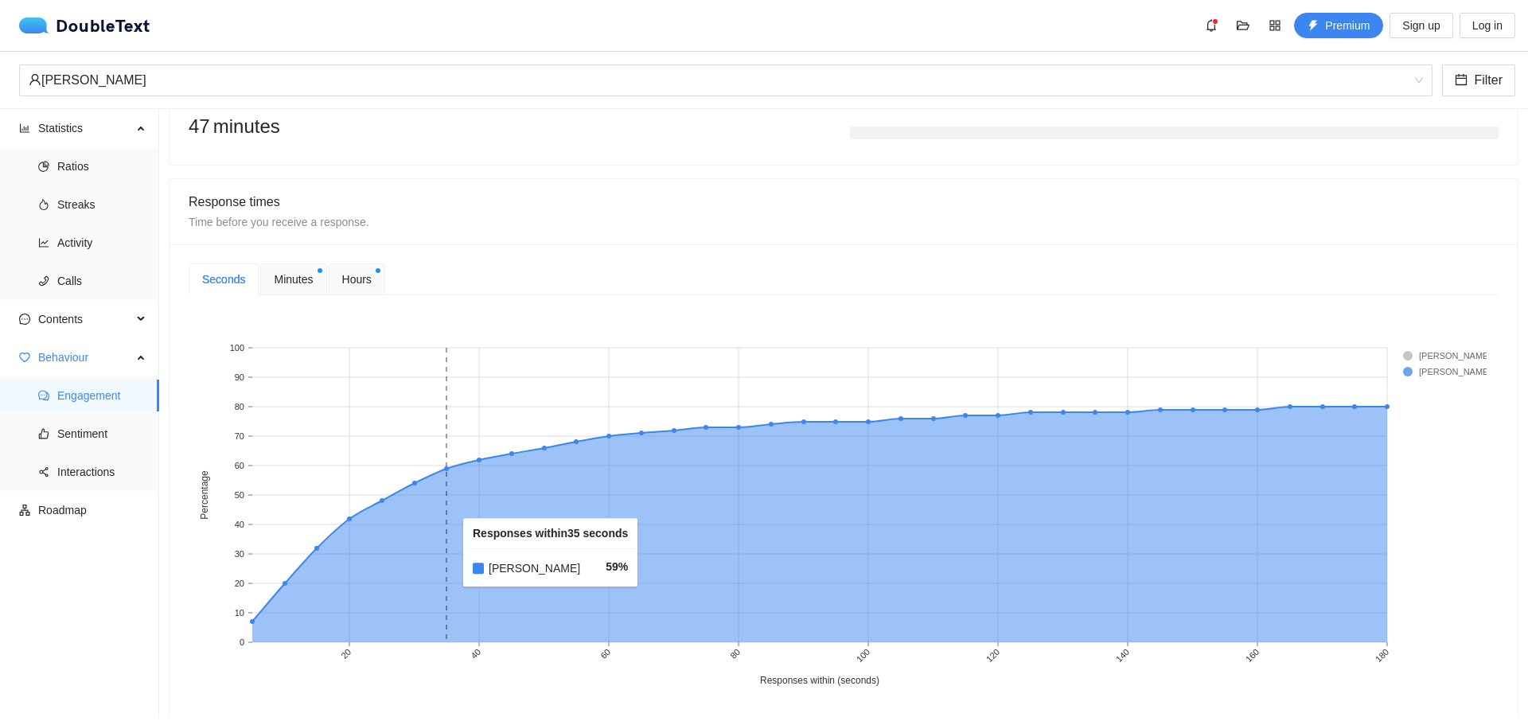
scroll to position [454, 0]
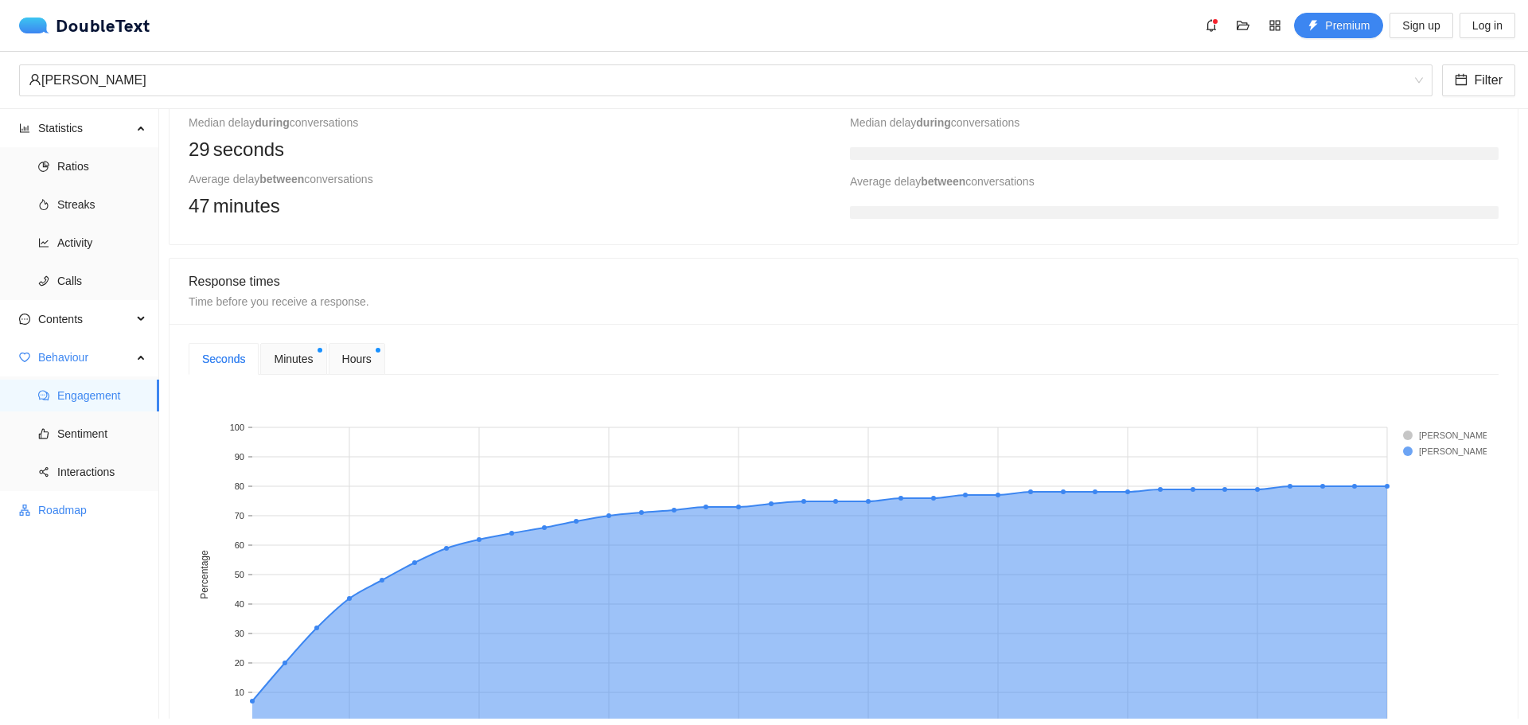
click at [70, 509] on span "Roadmap" at bounding box center [92, 510] width 108 height 32
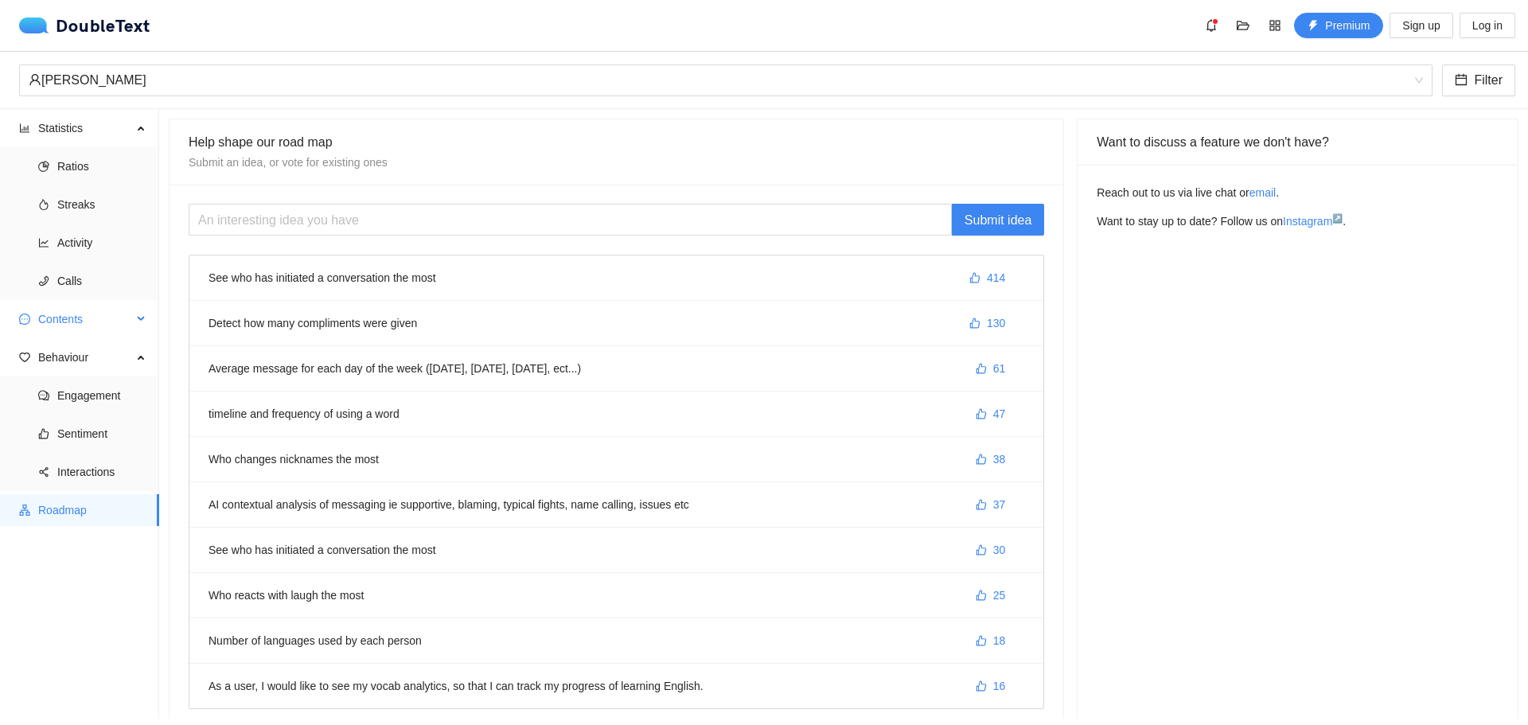
click at [86, 314] on span "Contents" at bounding box center [85, 319] width 94 height 32
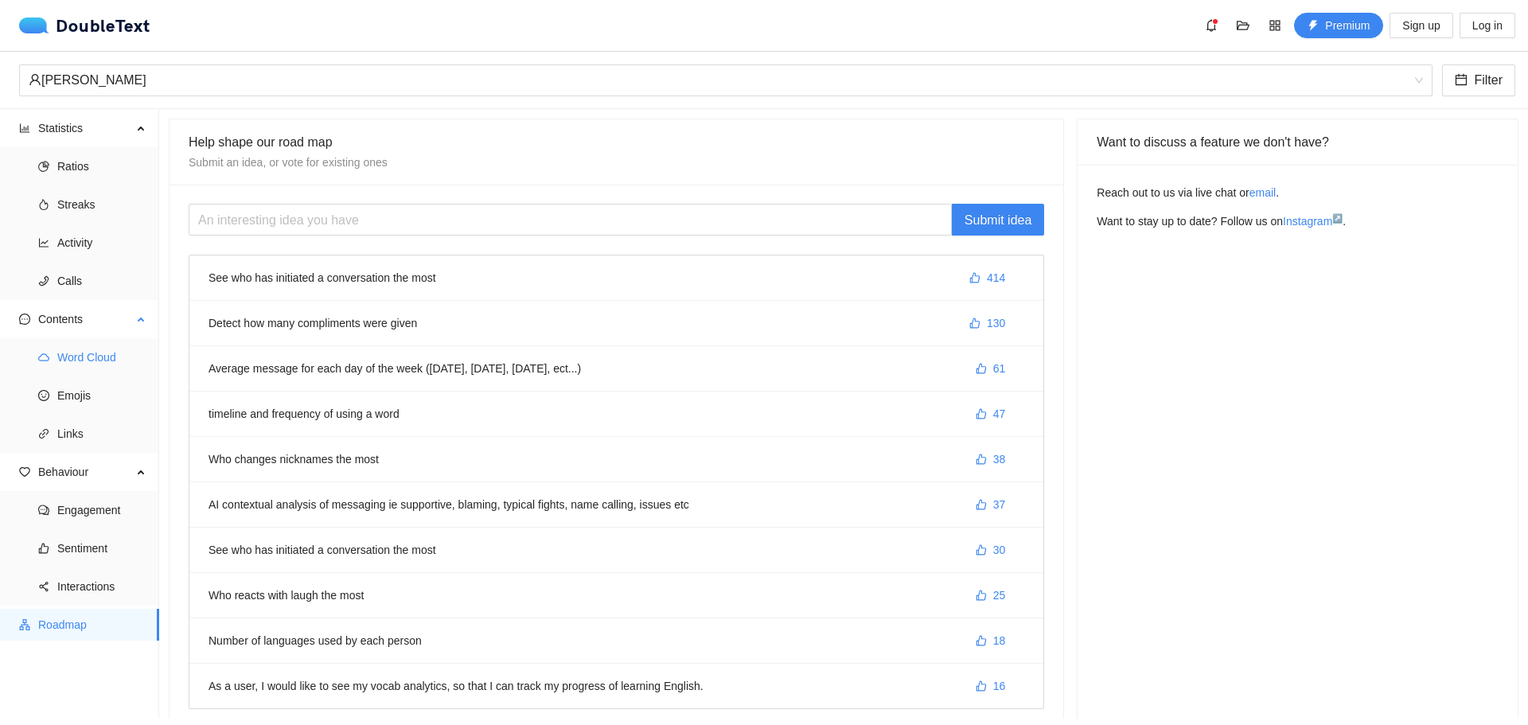
click at [101, 361] on span "Word Cloud" at bounding box center [101, 357] width 89 height 32
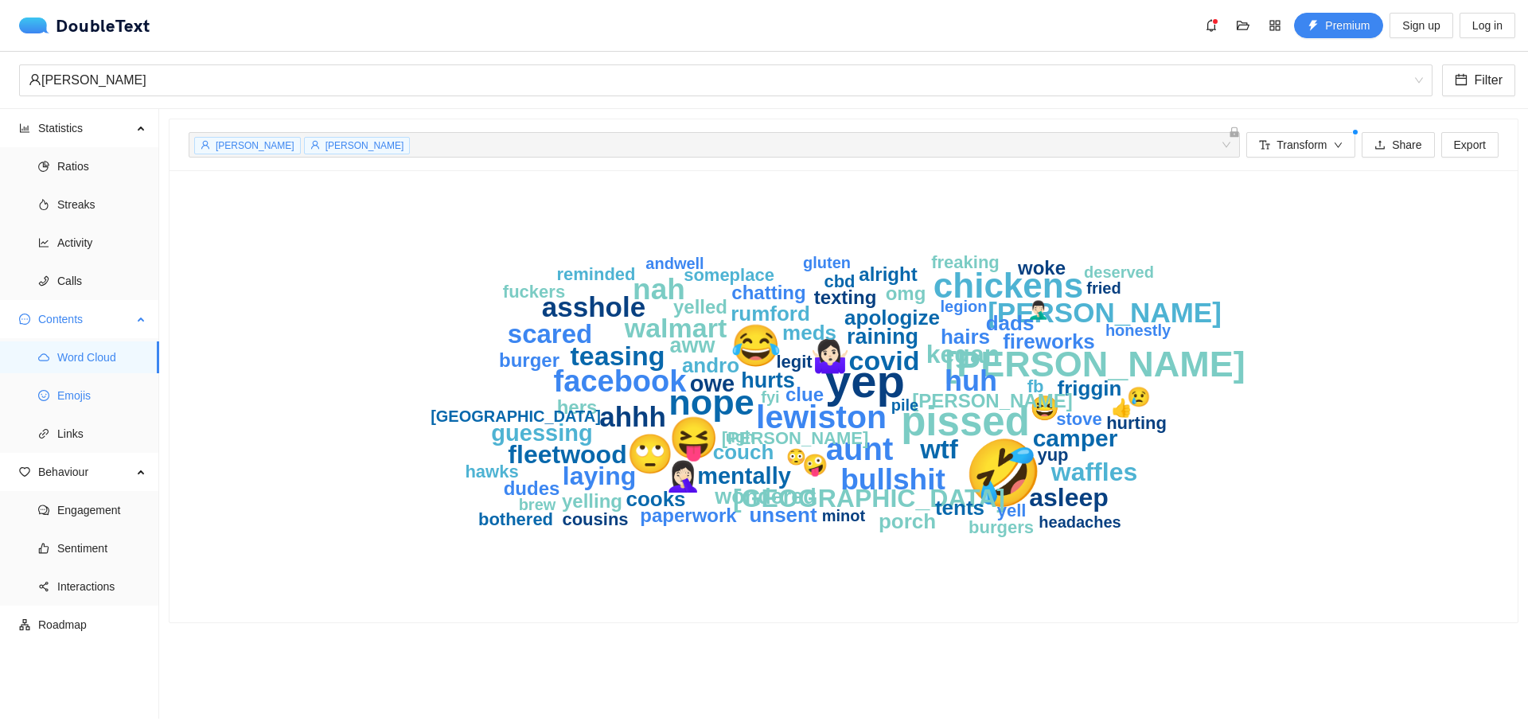
click at [88, 395] on span "Emojis" at bounding box center [101, 396] width 89 height 32
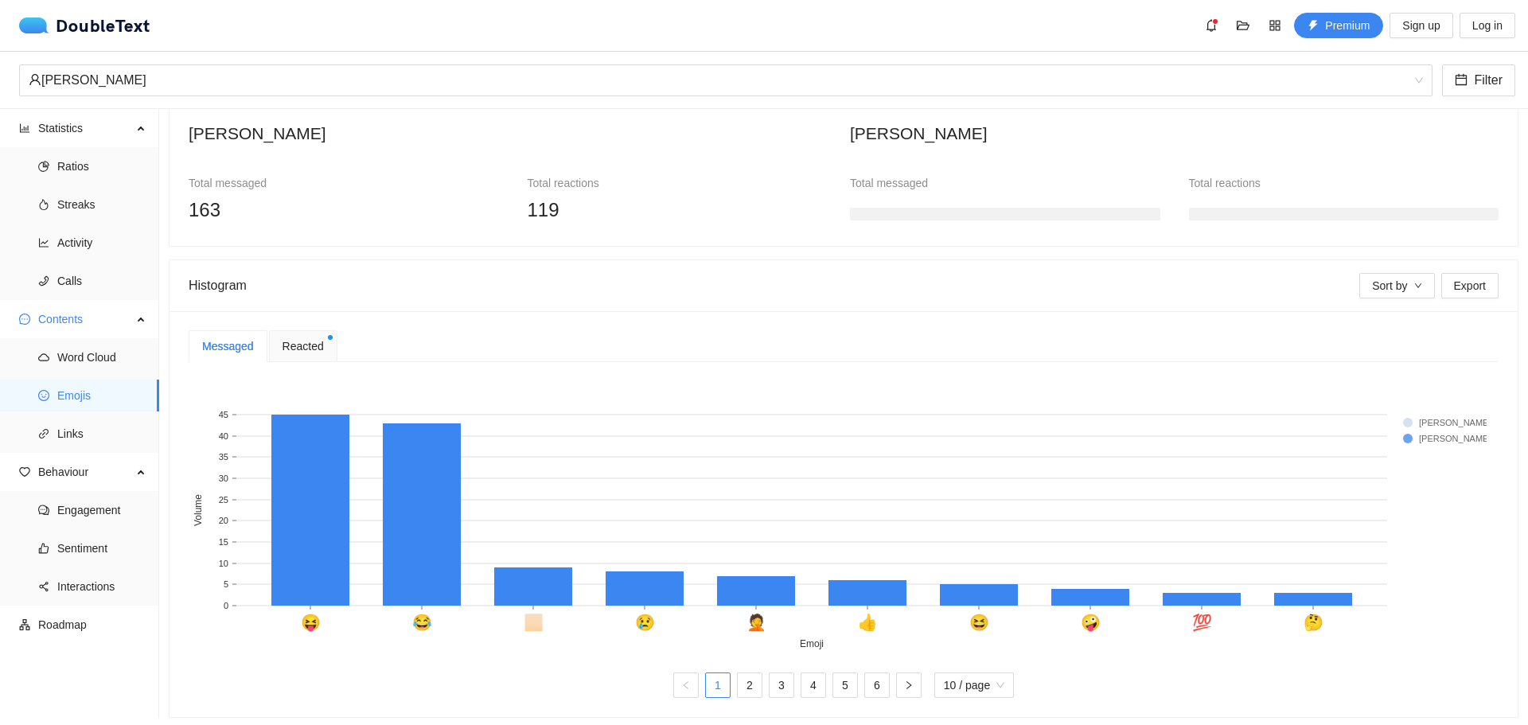
scroll to position [171, 0]
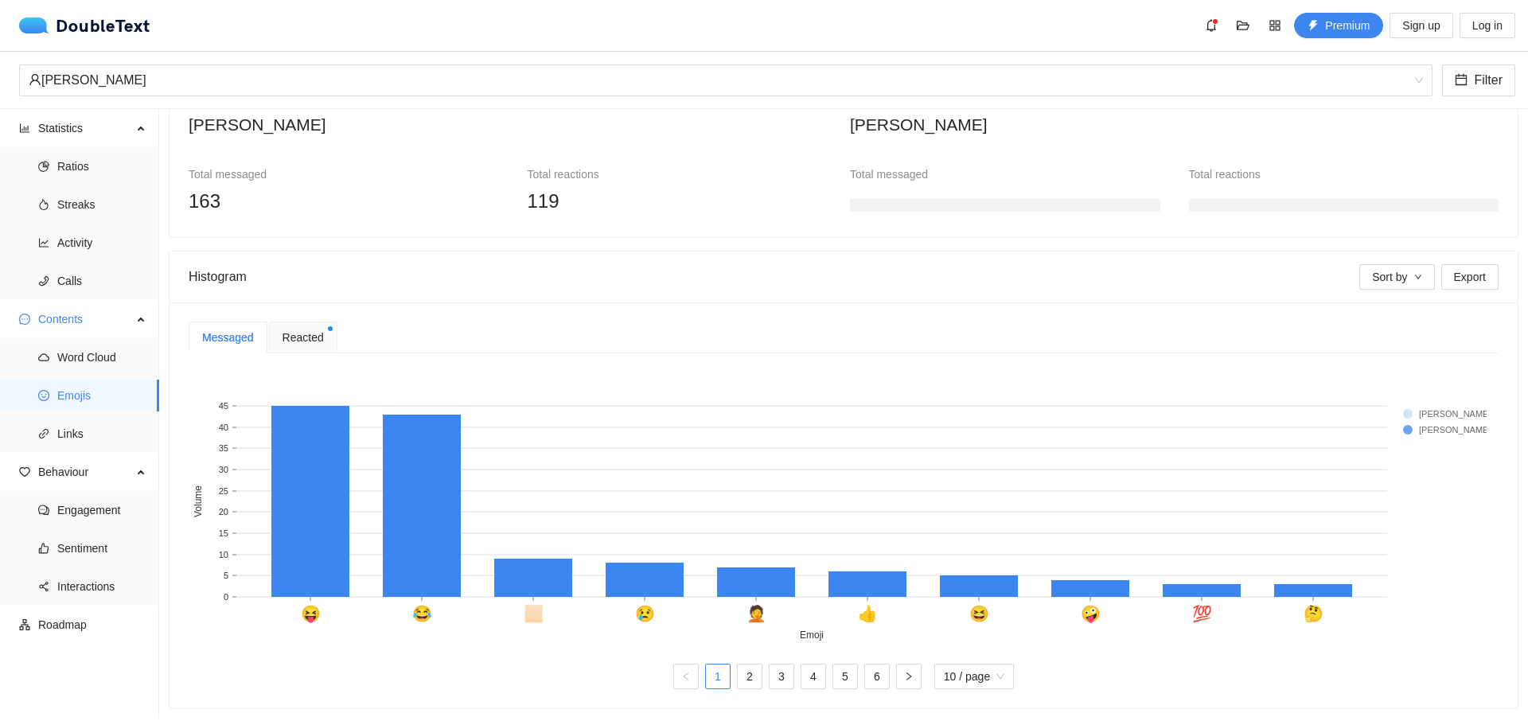
click at [299, 329] on span "Reacted" at bounding box center [303, 338] width 41 height 18
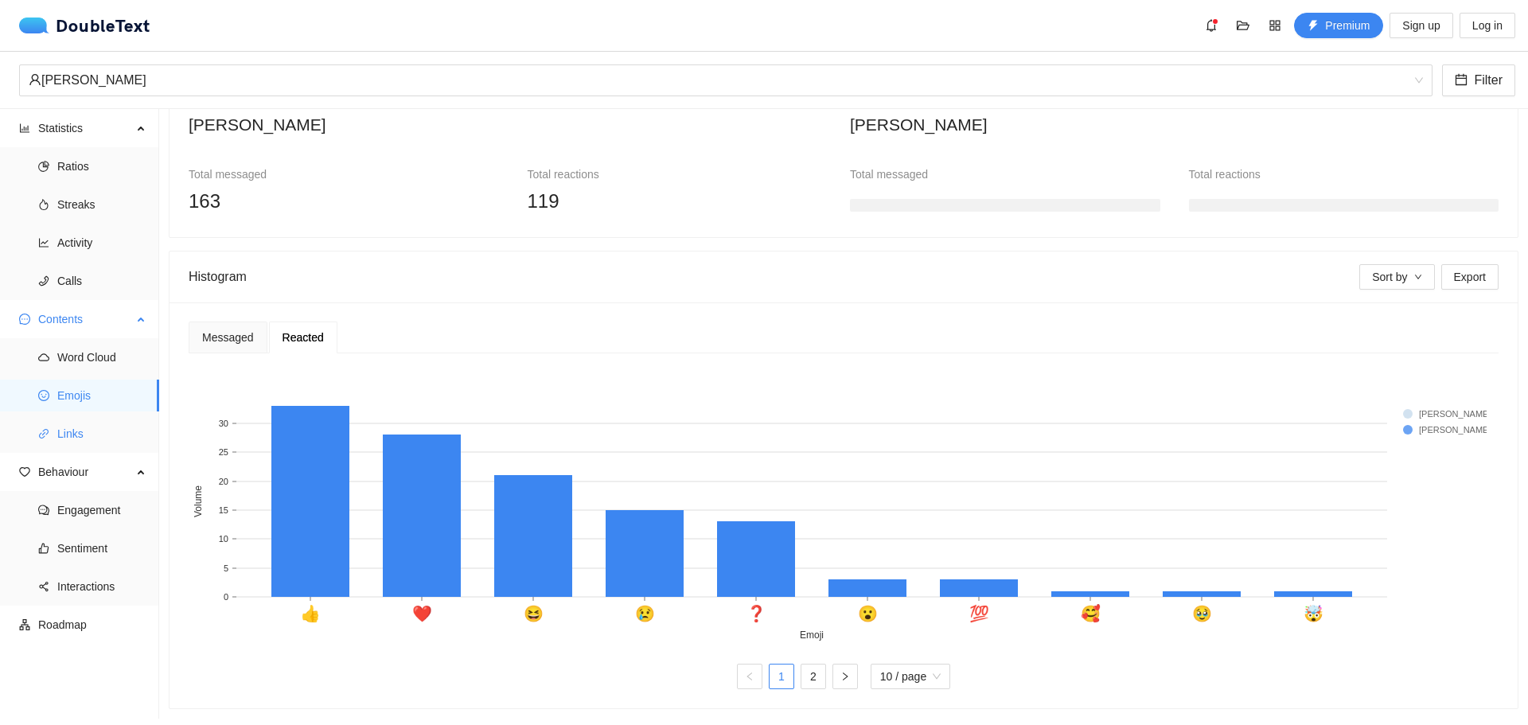
click at [97, 435] on span "Links" at bounding box center [101, 434] width 89 height 32
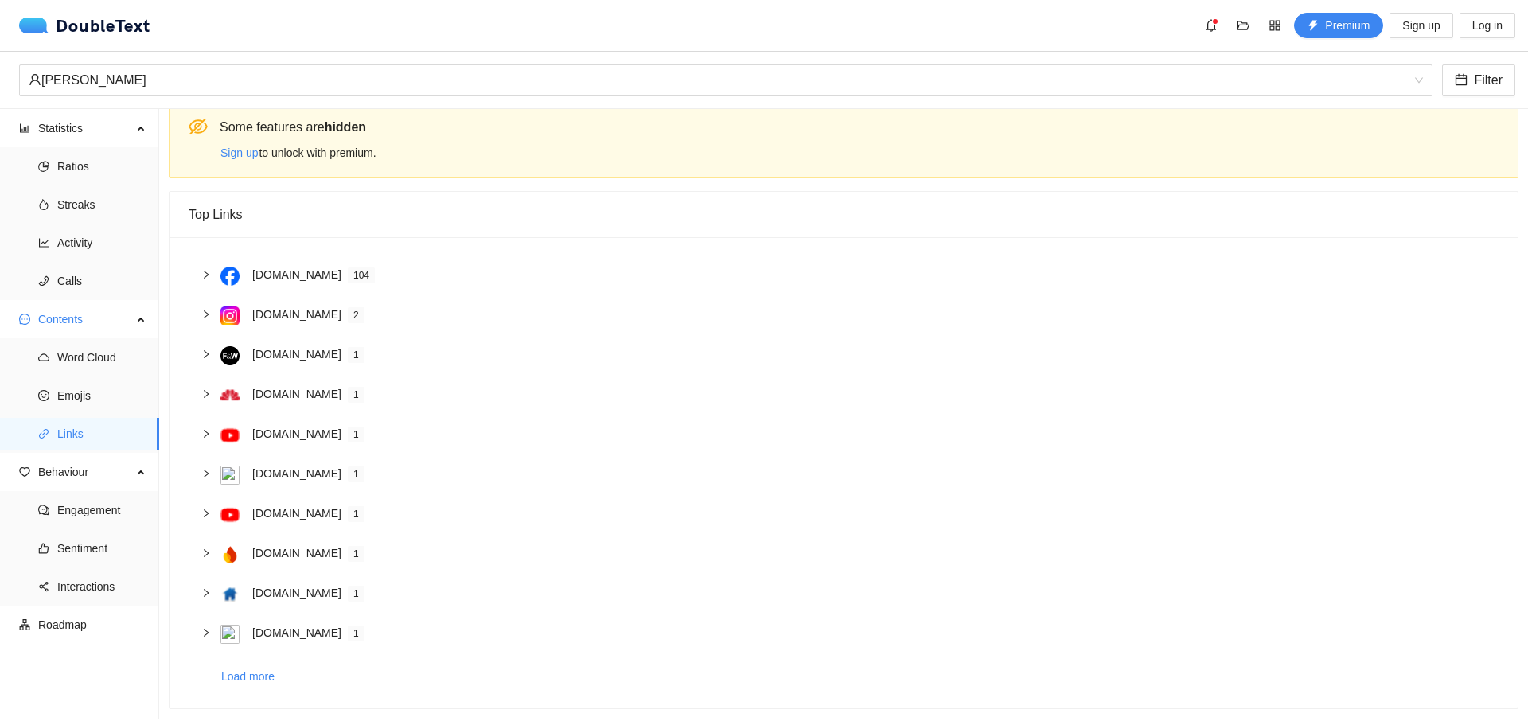
scroll to position [26, 0]
click at [88, 23] on div "DoubleText" at bounding box center [84, 26] width 131 height 16
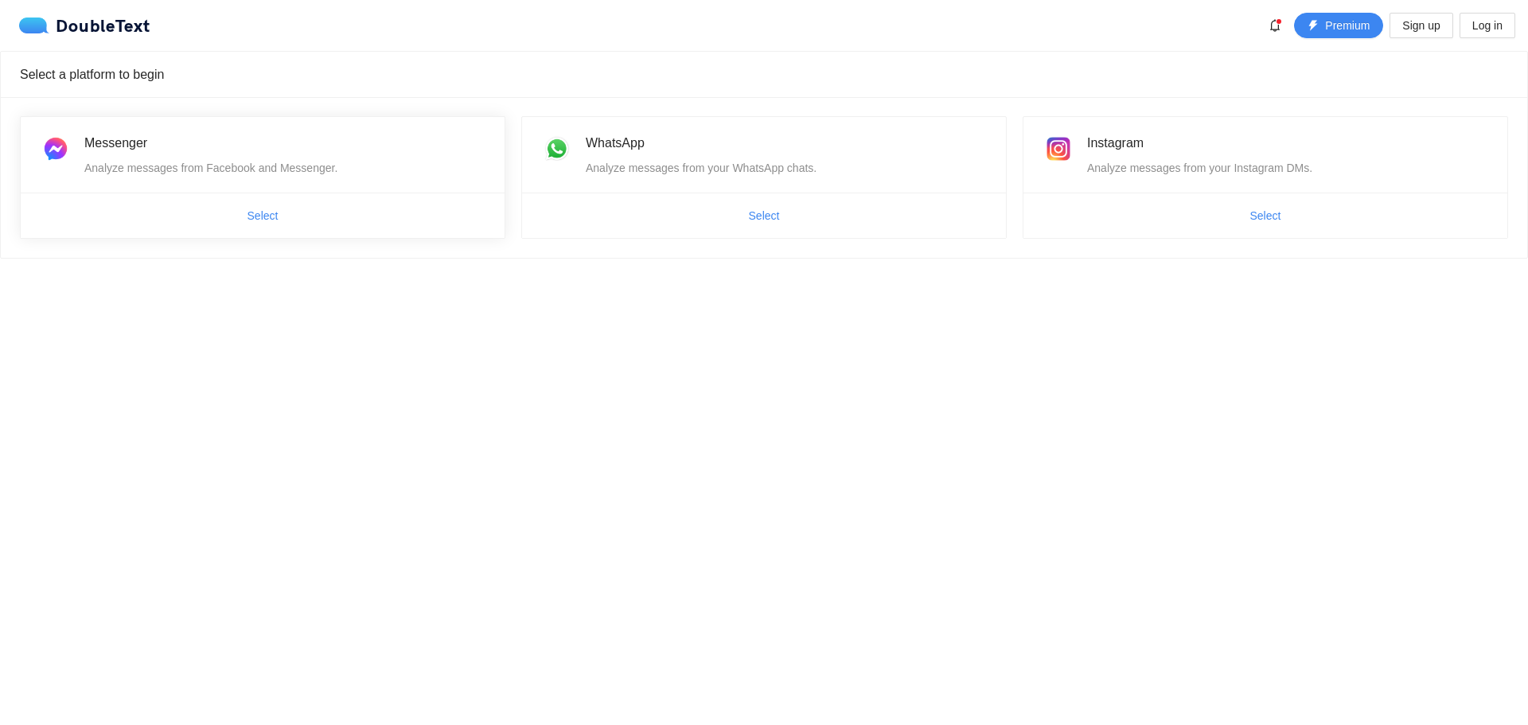
click at [119, 162] on div "Analyze messages from Facebook and Messenger." at bounding box center [284, 168] width 401 height 18
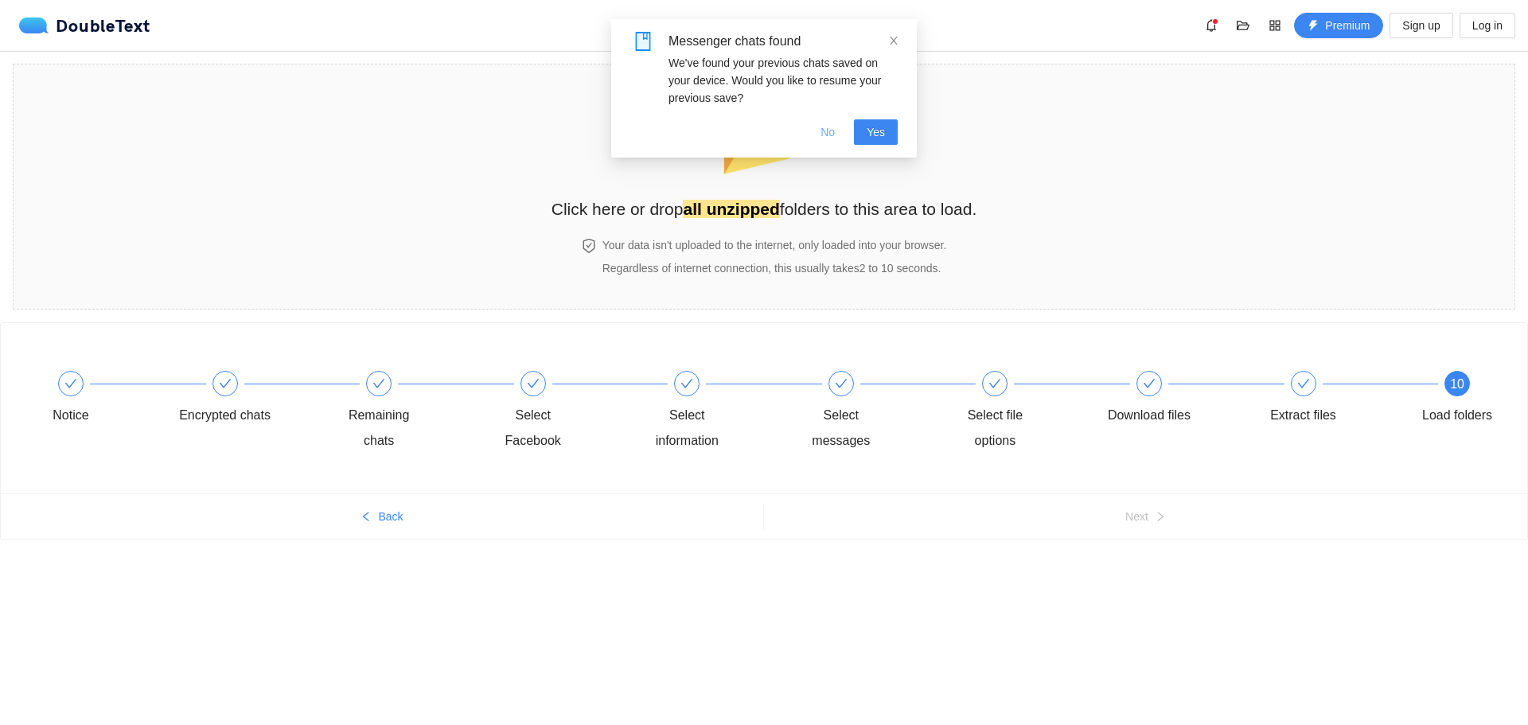
click at [835, 135] on span "No" at bounding box center [828, 132] width 14 height 18
